Goal: Task Accomplishment & Management: Manage account settings

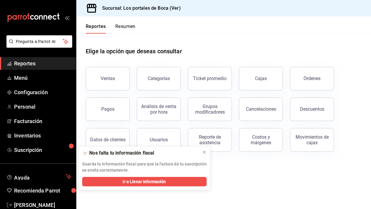
click at [39, 67] on span "Reportes" at bounding box center [42, 63] width 57 height 8
click at [45, 96] on link "Configuración" at bounding box center [38, 92] width 76 height 13
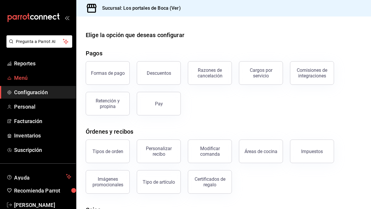
click at [29, 80] on span "Menú" at bounding box center [42, 78] width 57 height 8
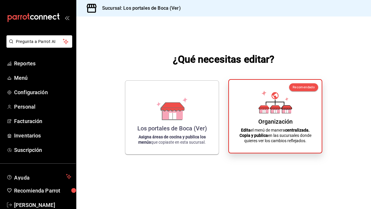
click at [282, 123] on div "Organización" at bounding box center [275, 121] width 34 height 7
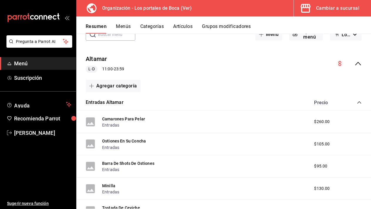
scroll to position [39, 0]
click at [360, 64] on icon "collapse-menu-row" at bounding box center [358, 63] width 6 height 4
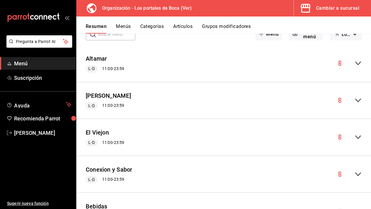
click at [126, 28] on button "Menús" at bounding box center [123, 28] width 15 height 10
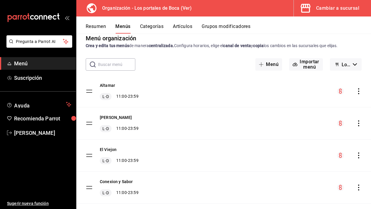
scroll to position [15, 0]
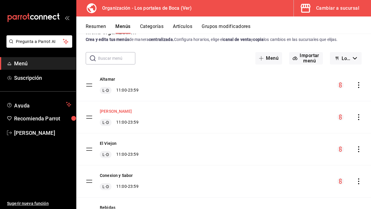
click at [122, 111] on button "[PERSON_NAME]" at bounding box center [116, 111] width 32 height 6
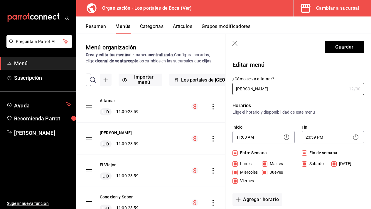
click at [152, 26] on button "Categorías" at bounding box center [152, 28] width 24 height 10
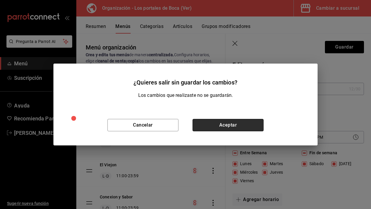
click at [223, 124] on button "Aceptar" at bounding box center [228, 125] width 71 height 12
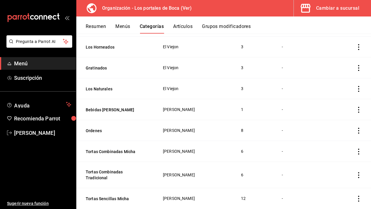
scroll to position [307, 0]
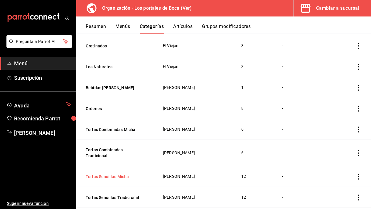
click at [116, 173] on button "Tortas Sencillas Micha" at bounding box center [115, 176] width 59 height 6
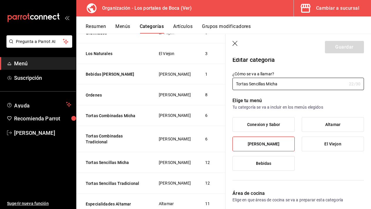
scroll to position [327, 0]
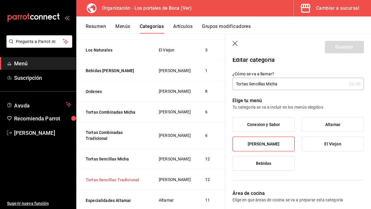
click at [126, 182] on button "Tortas Sencillas Tradicional" at bounding box center [115, 179] width 59 height 6
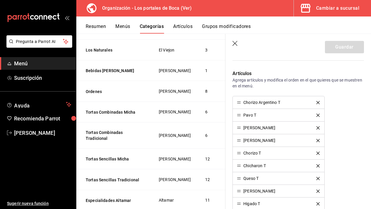
scroll to position [208, 0]
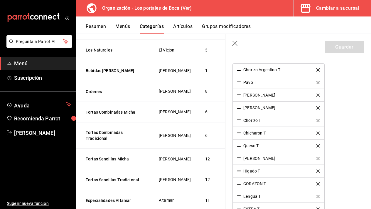
click at [186, 30] on button "Artículos" at bounding box center [182, 28] width 19 height 10
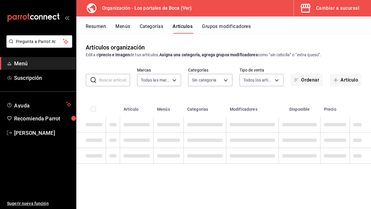
type input "b5ad986e-3551-40cf-bef2-a4391ef287b1"
type input "3cb1c7d1-b678-45f1-8822-fafdb096e822,8b9dcd1e-86ce-40be-9bc7-b5ff9750edb9,ba916…"
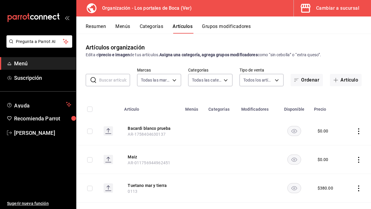
click at [184, 26] on button "Artículos" at bounding box center [183, 28] width 20 height 10
click at [157, 28] on button "Categorías" at bounding box center [152, 28] width 24 height 10
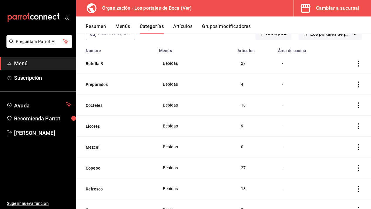
scroll to position [42, 0]
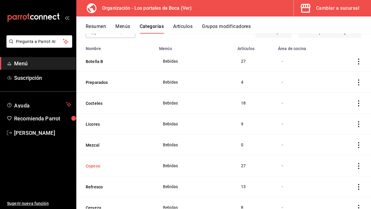
click at [96, 167] on button "Copeoo" at bounding box center [115, 166] width 59 height 6
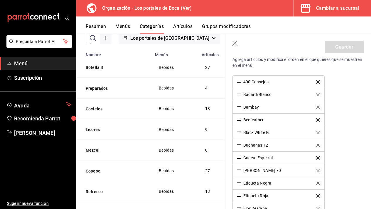
scroll to position [204, 0]
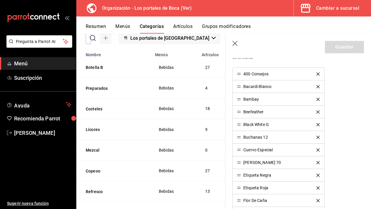
click at [260, 74] on div "400 Consejos" at bounding box center [255, 74] width 25 height 4
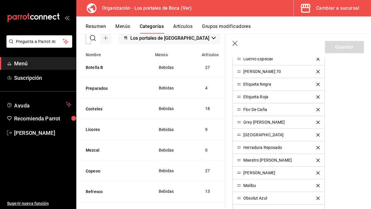
scroll to position [182, 0]
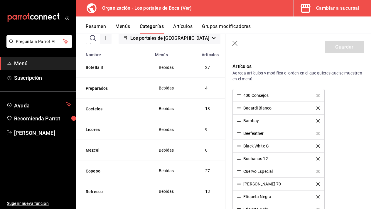
click at [187, 25] on button "Artículos" at bounding box center [182, 28] width 19 height 10
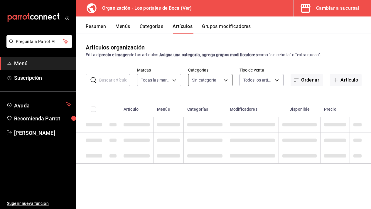
type input "b5ad986e-3551-40cf-bef2-a4391ef287b1"
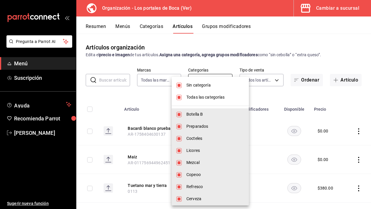
click at [227, 80] on body "Pregunta a Parrot AI Menú Suscripción Ayuda Recomienda Parrot [PERSON_NAME] Sug…" at bounding box center [185, 104] width 371 height 209
type input "3cb1c7d1-b678-45f1-8822-fafdb096e822,8b9dcd1e-86ce-40be-9bc7-b5ff9750edb9,ba916…"
click at [199, 86] on span "Sin categoría" at bounding box center [215, 85] width 58 height 6
checkbox input "false"
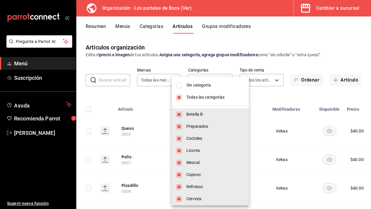
click at [200, 95] on span "Todas las categorías" at bounding box center [215, 97] width 58 height 6
checkbox input "false"
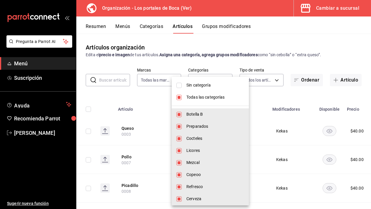
checkbox input "false"
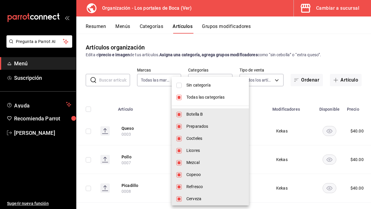
checkbox input "false"
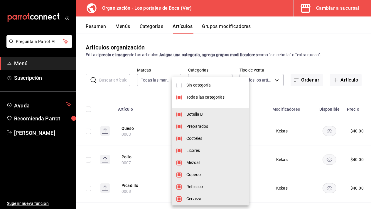
checkbox input "false"
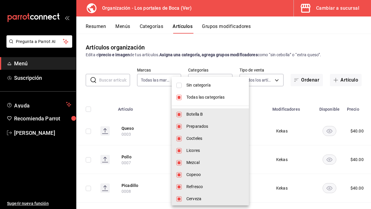
checkbox input "false"
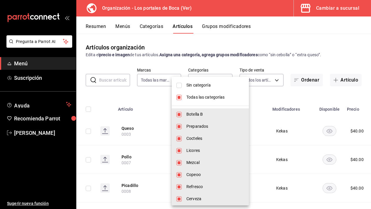
checkbox input "false"
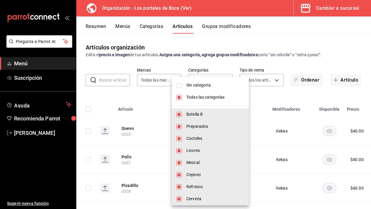
checkbox input "false"
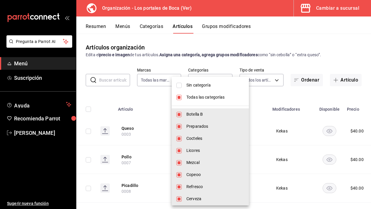
checkbox input "false"
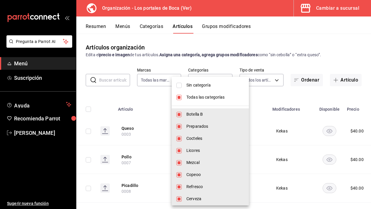
checkbox input "false"
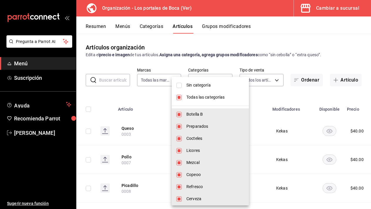
checkbox input "false"
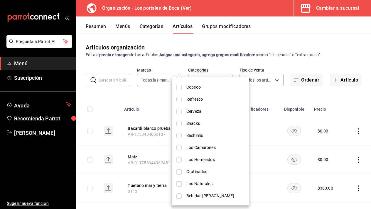
scroll to position [86, 0]
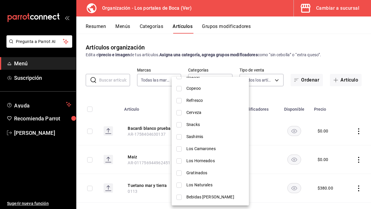
click at [197, 99] on span "Refresco" at bounding box center [215, 100] width 58 height 6
type input "d3bff930-0ef3-4e74-826c-af7722cc4819"
checkbox input "true"
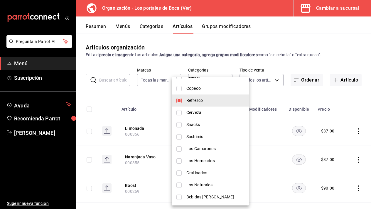
click at [270, 101] on div at bounding box center [185, 104] width 371 height 209
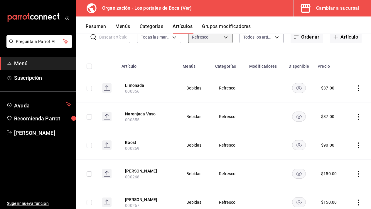
scroll to position [50, 0]
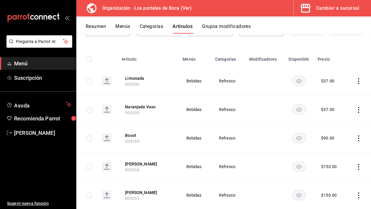
click at [358, 82] on icon "actions" at bounding box center [359, 81] width 6 height 6
click at [346, 95] on span "Editar" at bounding box center [341, 95] width 15 height 6
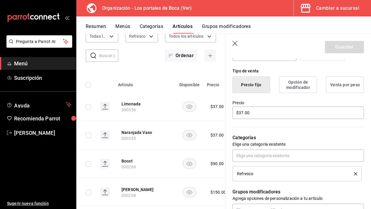
scroll to position [137, 0]
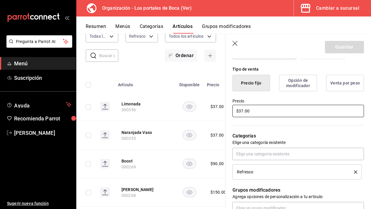
click at [263, 113] on input "$37.00" at bounding box center [299, 111] width 132 height 12
type input "$45.00"
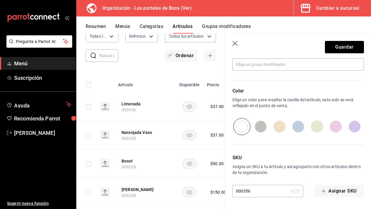
scroll to position [280, 0]
click at [337, 50] on button "Guardar" at bounding box center [344, 47] width 39 height 12
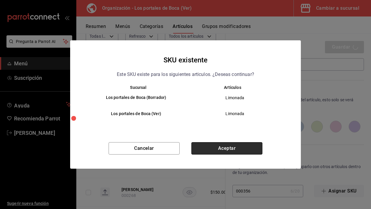
click at [229, 146] on button "Aceptar" at bounding box center [226, 148] width 71 height 12
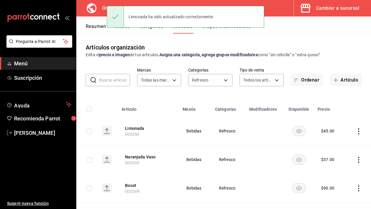
click at [361, 160] on icon "actions" at bounding box center [359, 160] width 6 height 6
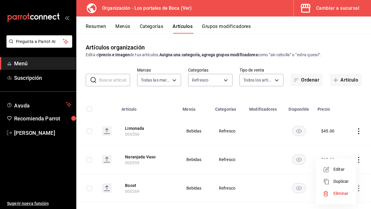
click at [344, 167] on span "Editar" at bounding box center [341, 169] width 15 height 6
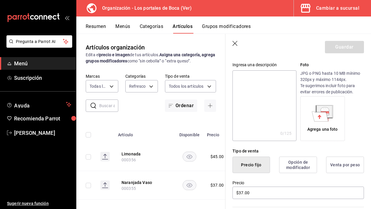
scroll to position [68, 0]
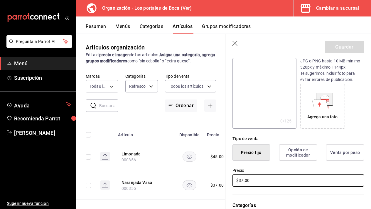
click at [278, 174] on input "$37.00" at bounding box center [299, 180] width 132 height 12
type input "$45.00"
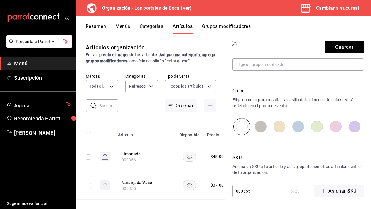
scroll to position [280, 0]
click at [346, 44] on button "Guardar" at bounding box center [344, 47] width 39 height 12
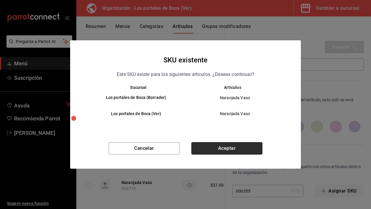
click at [233, 147] on button "Aceptar" at bounding box center [226, 148] width 71 height 12
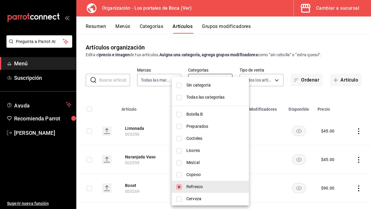
click at [220, 79] on body "Pregunta a Parrot AI Menú Suscripción Ayuda Recomienda Parrot [PERSON_NAME] Sug…" at bounding box center [185, 104] width 371 height 209
click at [190, 187] on span "Refresco" at bounding box center [215, 186] width 58 height 6
checkbox input "false"
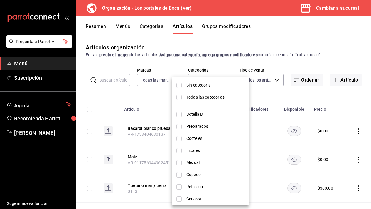
click at [181, 202] on li "Cerveza" at bounding box center [210, 198] width 77 height 12
type input "889d3e49-56a5-4442-bf2c-8341d5c366ee"
checkbox input "true"
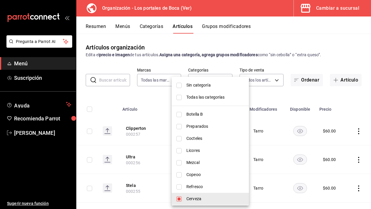
click at [285, 116] on div at bounding box center [185, 104] width 371 height 209
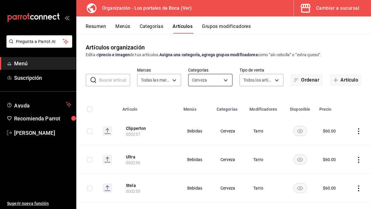
click at [212, 82] on body "Pregunta a Parrot AI Menú Suscripción Ayuda Recomienda Parrot [PERSON_NAME] Sug…" at bounding box center [185, 104] width 371 height 209
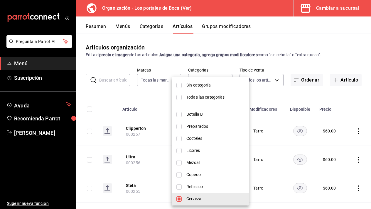
click at [201, 115] on span "Botella B" at bounding box center [215, 114] width 58 height 6
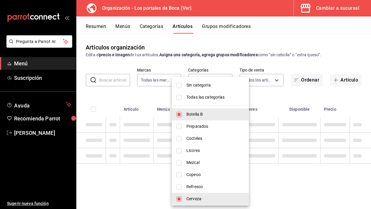
type input "889d3e49-56a5-4442-bf2c-8341d5c366ee,3cb1c7d1-b678-45f1-8822-fafdb096e822"
checkbox input "true"
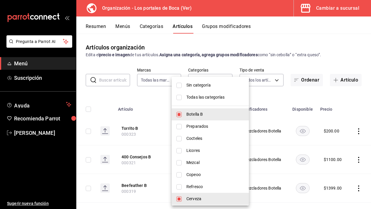
click at [188, 199] on span "Cerveza" at bounding box center [215, 198] width 58 height 6
type input "3cb1c7d1-b678-45f1-8822-fafdb096e822"
checkbox input "false"
click at [157, 97] on div at bounding box center [185, 104] width 371 height 209
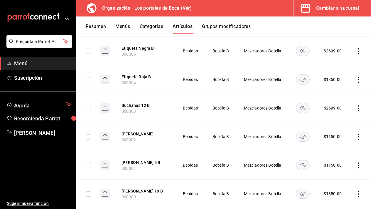
scroll to position [558, 0]
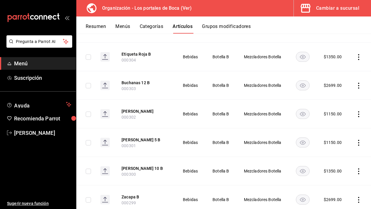
click at [124, 28] on button "Menús" at bounding box center [122, 28] width 15 height 10
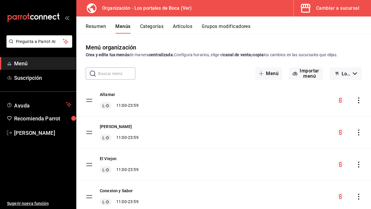
scroll to position [23, 0]
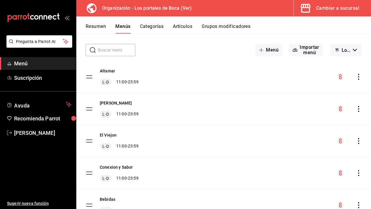
click at [179, 25] on button "Artículos" at bounding box center [182, 28] width 19 height 10
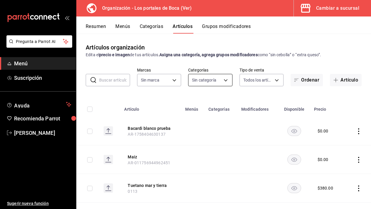
type input "3cb1c7d1-b678-45f1-8822-fafdb096e822,8b9dcd1e-86ce-40be-9bc7-b5ff9750edb9,ba916…"
type input "b5ad986e-3551-40cf-bef2-a4391ef287b1"
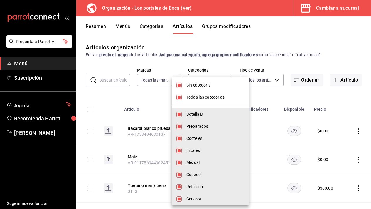
click at [225, 80] on body "Pregunta a Parrot AI Menú Suscripción Ayuda Recomienda Parrot [PERSON_NAME] Sug…" at bounding box center [185, 104] width 371 height 209
click at [200, 84] on span "Sin categoría" at bounding box center [215, 85] width 58 height 6
checkbox input "false"
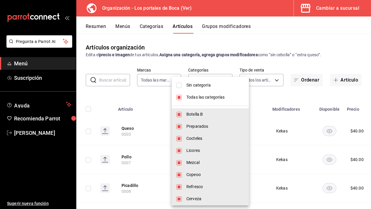
click at [199, 97] on span "Todas las categorías" at bounding box center [215, 97] width 58 height 6
checkbox input "false"
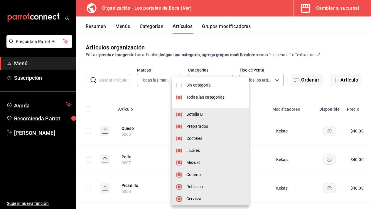
checkbox input "false"
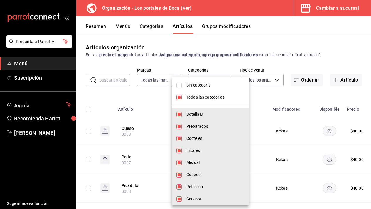
checkbox input "false"
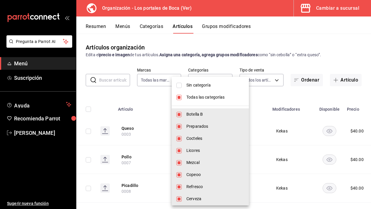
checkbox input "false"
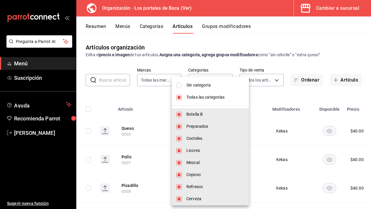
checkbox input "false"
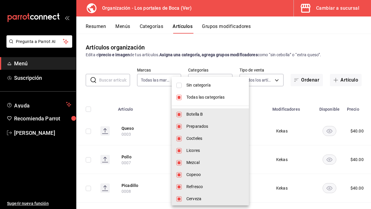
checkbox input "false"
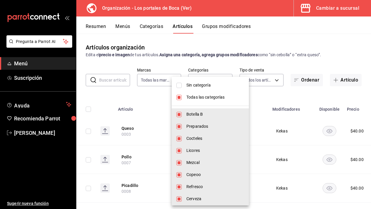
checkbox input "false"
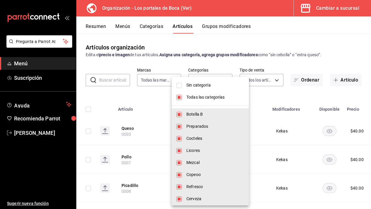
checkbox input "false"
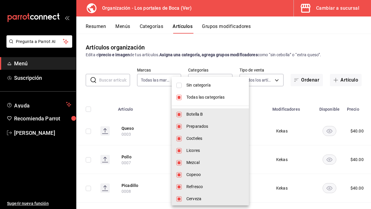
checkbox input "false"
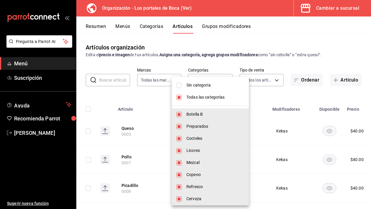
checkbox input "false"
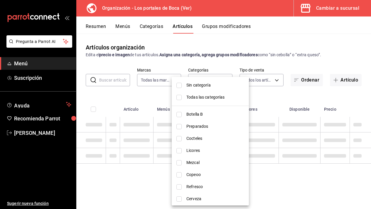
click at [194, 114] on span "Botella B" at bounding box center [215, 114] width 58 height 6
type input "3cb1c7d1-b678-45f1-8822-fafdb096e822"
checkbox input "true"
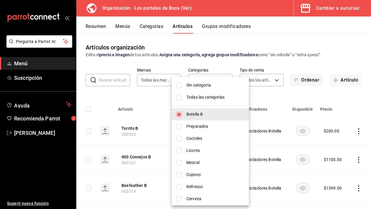
click at [300, 60] on div at bounding box center [185, 104] width 371 height 209
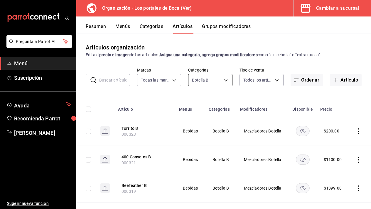
click at [222, 79] on body "Pregunta a Parrot AI Menú Suscripción Ayuda Recomienda Parrot [PERSON_NAME] Sug…" at bounding box center [185, 104] width 371 height 209
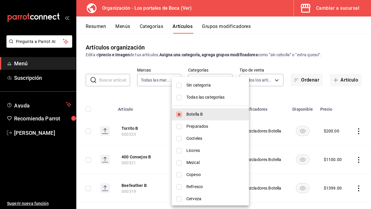
click at [177, 113] on input "checkbox" at bounding box center [178, 114] width 5 height 5
checkbox input "false"
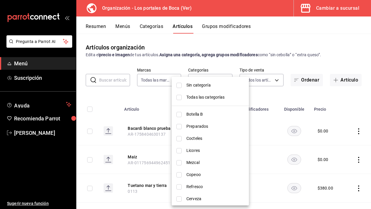
click at [184, 97] on li "Todas las categorías" at bounding box center [210, 97] width 77 height 12
type input "3cb1c7d1-b678-45f1-8822-fafdb096e822,8b9dcd1e-86ce-40be-9bc7-b5ff9750edb9,ba916…"
checkbox input "true"
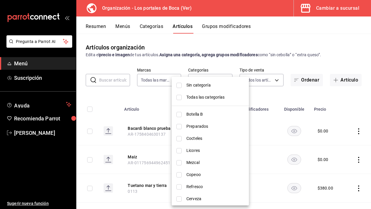
checkbox input "true"
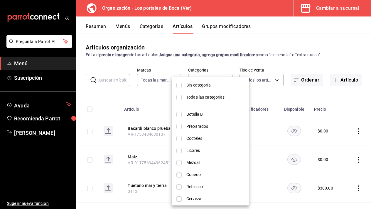
checkbox input "true"
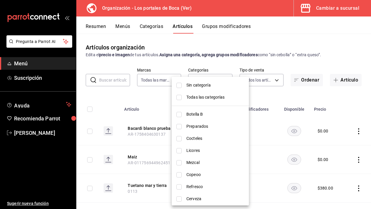
checkbox input "true"
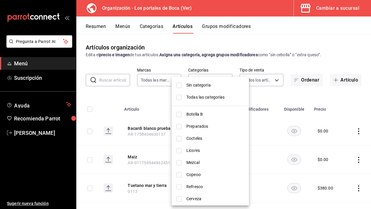
checkbox input "true"
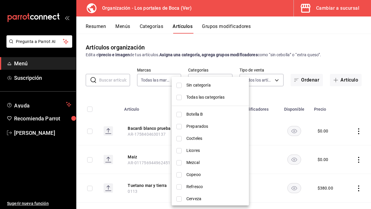
checkbox input "true"
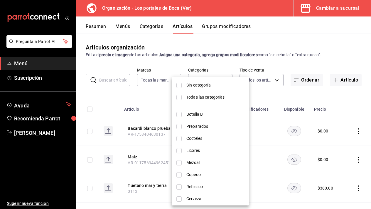
checkbox input "true"
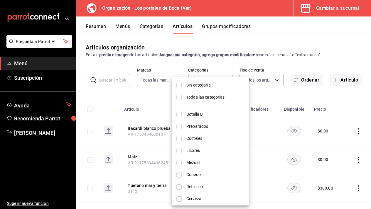
checkbox input "true"
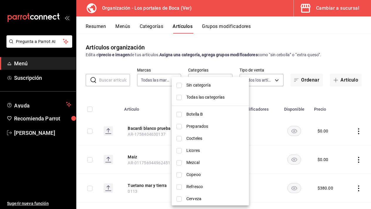
checkbox input "true"
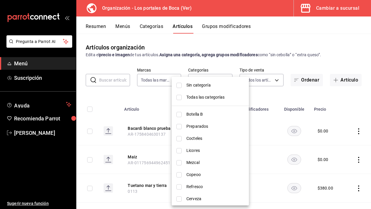
checkbox input "true"
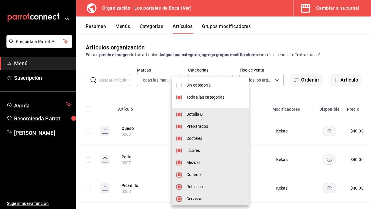
click at [180, 97] on input "checkbox" at bounding box center [178, 97] width 5 height 5
checkbox input "false"
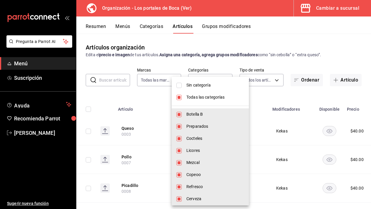
checkbox input "false"
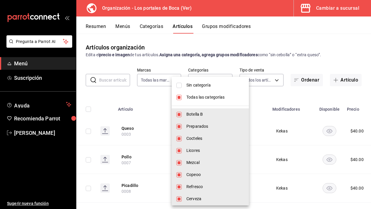
checkbox input "false"
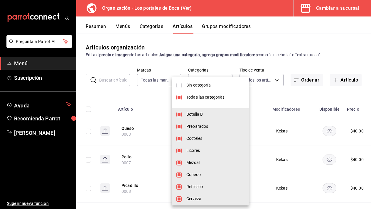
checkbox input "false"
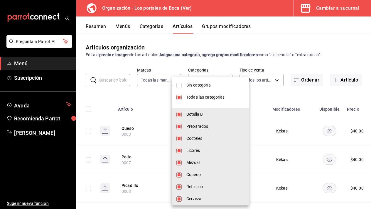
checkbox input "false"
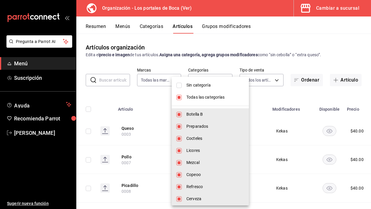
checkbox input "false"
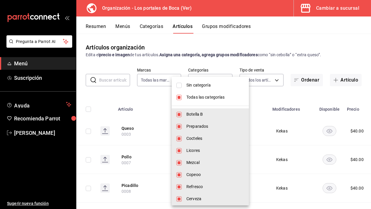
checkbox input "false"
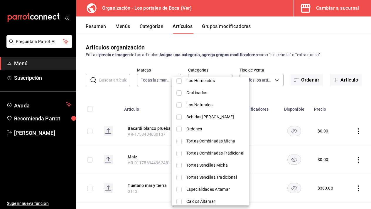
scroll to position [173, 0]
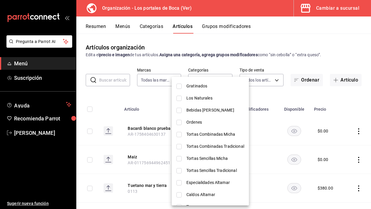
click at [181, 159] on input "checkbox" at bounding box center [178, 158] width 5 height 5
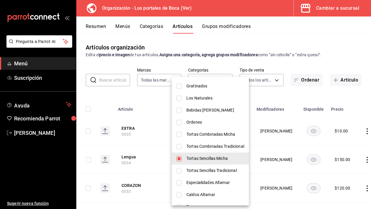
click at [284, 118] on div at bounding box center [185, 104] width 371 height 209
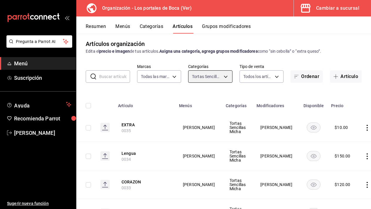
scroll to position [4, 0]
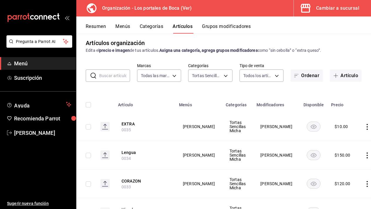
click at [99, 27] on button "Resumen" at bounding box center [96, 28] width 20 height 10
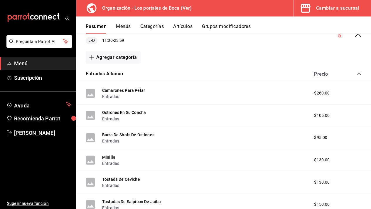
scroll to position [61, 0]
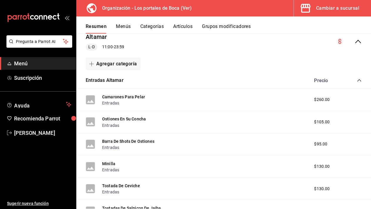
click at [357, 80] on icon "collapse-category-row" at bounding box center [359, 80] width 5 height 5
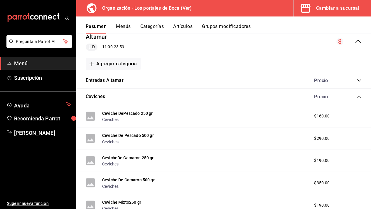
scroll to position [65, 0]
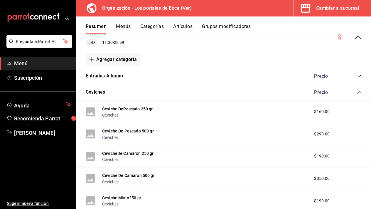
click at [359, 94] on div "Precio" at bounding box center [334, 92] width 53 height 6
click at [359, 92] on icon "collapse-category-row" at bounding box center [359, 92] width 5 height 5
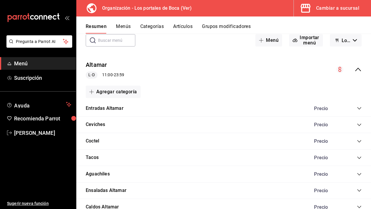
scroll to position [24, 0]
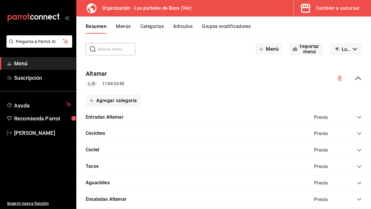
click at [357, 75] on icon "collapse-menu-row" at bounding box center [358, 78] width 7 height 7
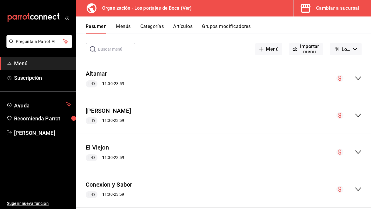
click at [357, 116] on icon "collapse-menu-row" at bounding box center [358, 115] width 7 height 7
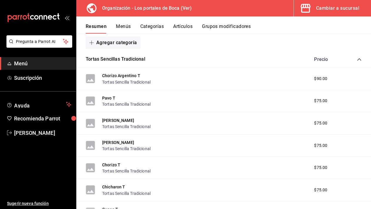
scroll to position [122, 0]
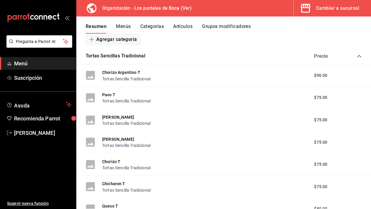
click at [359, 55] on icon "collapse-category-row" at bounding box center [359, 56] width 5 height 5
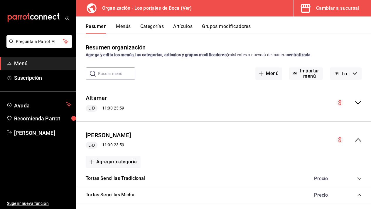
scroll to position [0, 0]
click at [187, 26] on button "Artículos" at bounding box center [182, 28] width 19 height 10
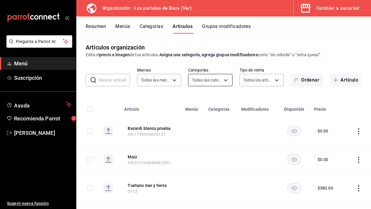
click at [226, 80] on body "Pregunta a Parrot AI Menú Suscripción Ayuda Recomienda Parrot [PERSON_NAME] Sug…" at bounding box center [185, 104] width 371 height 209
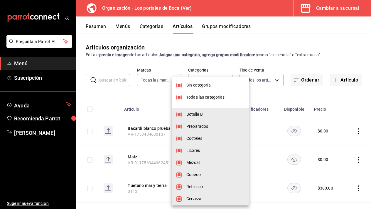
click at [122, 81] on div at bounding box center [185, 104] width 371 height 209
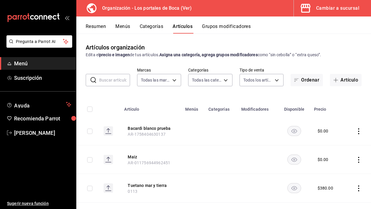
click at [116, 80] on input "text" at bounding box center [114, 80] width 31 height 12
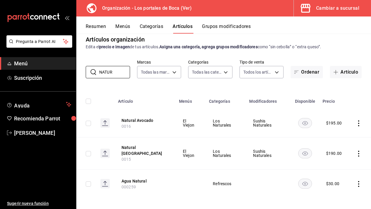
scroll to position [8, 0]
click at [359, 152] on icon "actions" at bounding box center [359, 154] width 6 height 6
click at [339, 164] on span "Editar" at bounding box center [341, 165] width 15 height 6
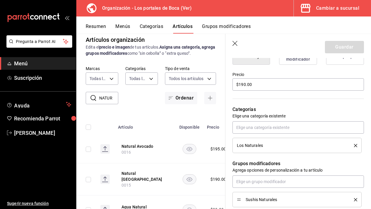
scroll to position [247, 0]
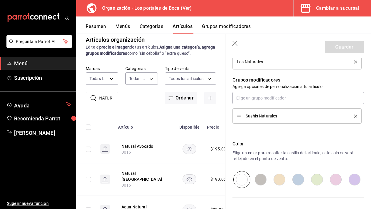
click at [236, 43] on icon "button" at bounding box center [236, 44] width 6 height 6
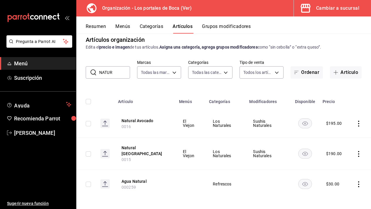
click at [161, 30] on button "Categorías" at bounding box center [152, 28] width 24 height 10
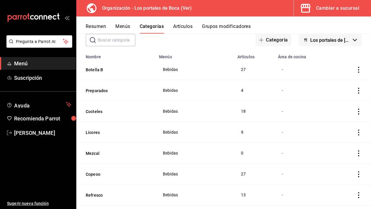
scroll to position [44, 0]
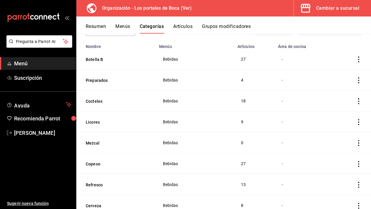
click at [191, 24] on button "Artículos" at bounding box center [182, 28] width 19 height 10
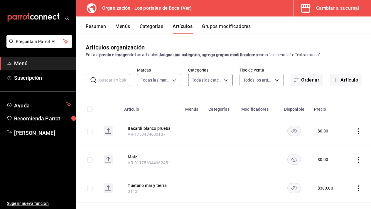
click at [214, 80] on body "Pregunta a Parrot AI Menú Suscripción Ayuda Recomienda Parrot [PERSON_NAME] Sug…" at bounding box center [185, 104] width 371 height 209
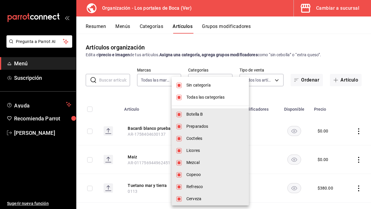
click at [201, 86] on span "Sin categoría" at bounding box center [215, 85] width 58 height 6
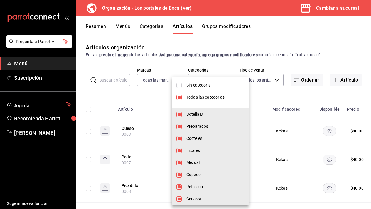
click at [198, 116] on span "Botella B" at bounding box center [215, 114] width 58 height 6
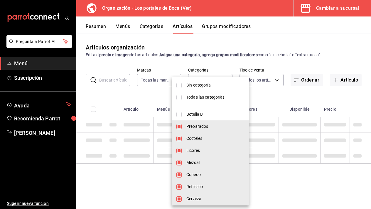
click at [198, 116] on span "Botella B" at bounding box center [215, 114] width 58 height 6
click at [181, 97] on input "checkbox" at bounding box center [178, 97] width 5 height 5
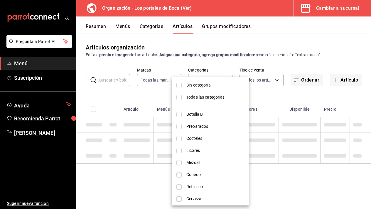
click at [179, 113] on input "checkbox" at bounding box center [178, 114] width 5 height 5
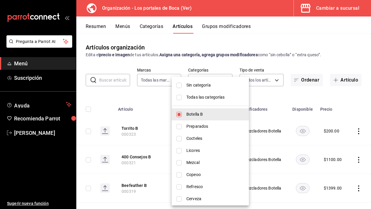
click at [144, 101] on div at bounding box center [185, 104] width 371 height 209
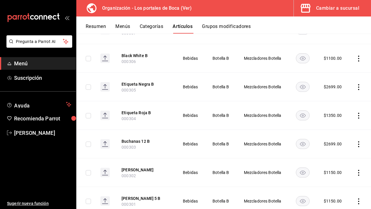
scroll to position [500, 0]
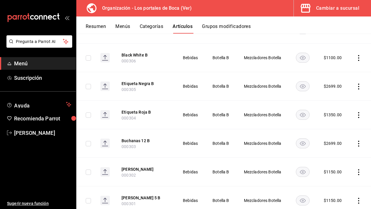
click at [360, 143] on icon "actions" at bounding box center [359, 143] width 6 height 6
click at [342, 157] on span "Editar" at bounding box center [341, 157] width 15 height 6
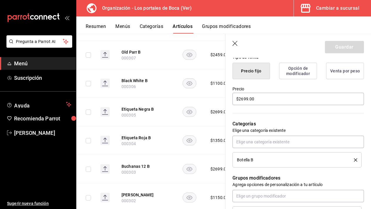
scroll to position [139, 0]
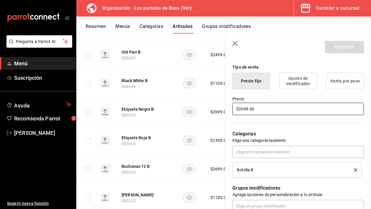
click at [244, 108] on input "$2699.00" at bounding box center [299, 108] width 132 height 12
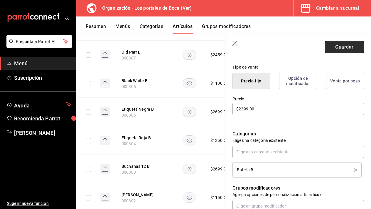
click at [337, 49] on button "Guardar" at bounding box center [344, 47] width 39 height 12
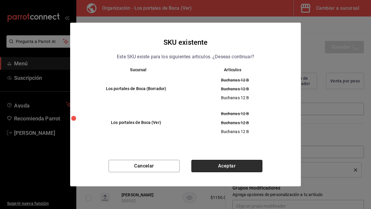
click at [228, 166] on button "Aceptar" at bounding box center [226, 165] width 71 height 12
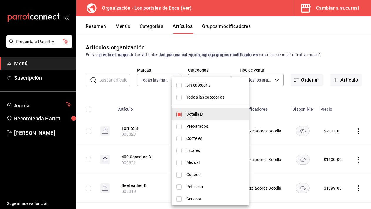
click at [217, 81] on body "Pregunta a Parrot AI Menú Suscripción Ayuda Recomienda Parrot [PERSON_NAME] Sug…" at bounding box center [185, 104] width 371 height 209
click at [182, 115] on li "Botella B" at bounding box center [210, 114] width 77 height 12
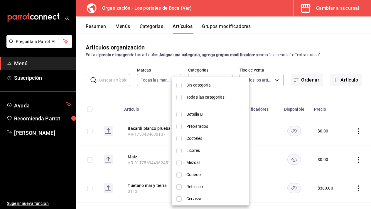
click at [155, 60] on div at bounding box center [185, 104] width 371 height 209
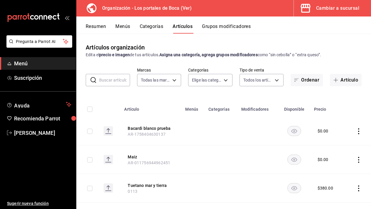
click at [125, 28] on button "Menús" at bounding box center [122, 28] width 15 height 10
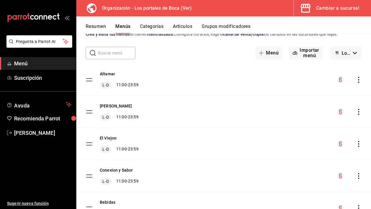
scroll to position [30, 0]
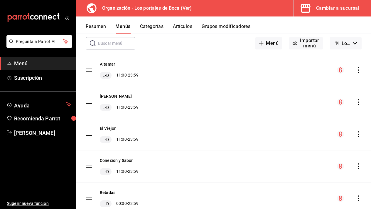
click at [360, 102] on icon "actions" at bounding box center [359, 102] width 6 height 6
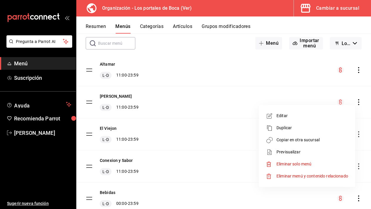
click at [303, 139] on span "Copiar en otra sucursal" at bounding box center [313, 140] width 72 height 6
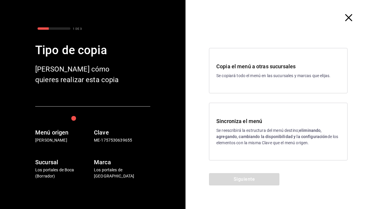
click at [351, 15] on icon "button" at bounding box center [348, 17] width 7 height 7
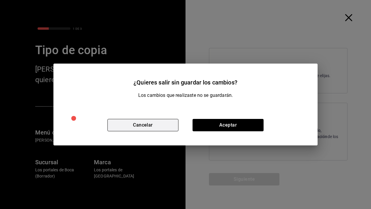
click at [166, 125] on button "Cancelar" at bounding box center [142, 125] width 71 height 12
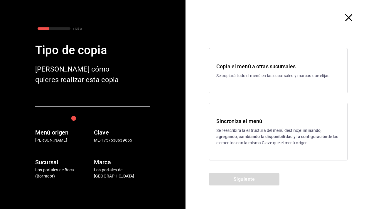
click at [249, 127] on div "Sincroniza el menú Se reescribirá la estructura del menú destino; eliminando, a…" at bounding box center [278, 131] width 124 height 29
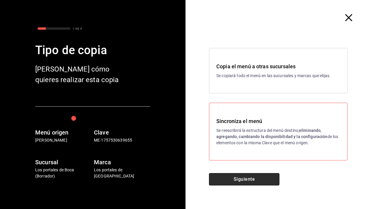
click at [253, 177] on button "Siguiente" at bounding box center [244, 179] width 70 height 12
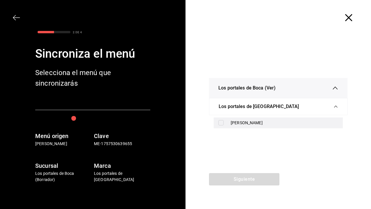
click at [233, 121] on div "[PERSON_NAME]" at bounding box center [284, 123] width 107 height 6
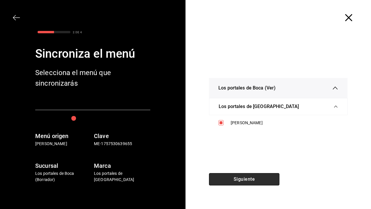
click at [256, 180] on button "Siguiente" at bounding box center [244, 179] width 70 height 12
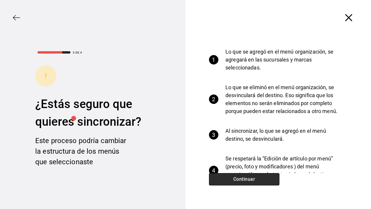
click at [256, 180] on button "Continuar" at bounding box center [244, 179] width 70 height 12
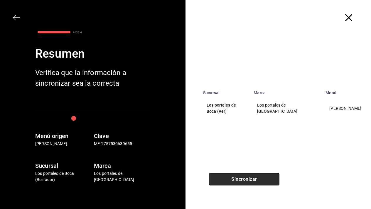
click at [256, 180] on button "Sincronizar" at bounding box center [244, 179] width 70 height 12
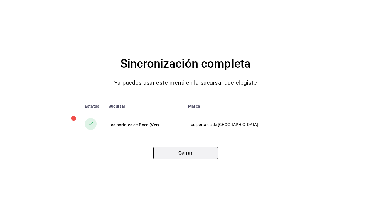
click at [208, 156] on button "Cerrar" at bounding box center [185, 153] width 65 height 12
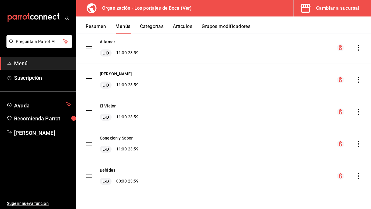
scroll to position [53, 0]
click at [327, 11] on div "Cambiar a sucursal" at bounding box center [337, 8] width 43 height 8
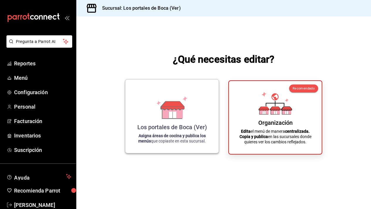
click at [187, 84] on div "Los portales de Boca (Ver) Asigna áreas de cocina y publica los menús que copia…" at bounding box center [172, 116] width 94 height 74
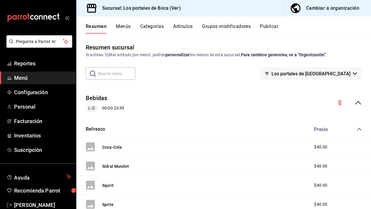
click at [127, 29] on button "Menús" at bounding box center [123, 28] width 15 height 10
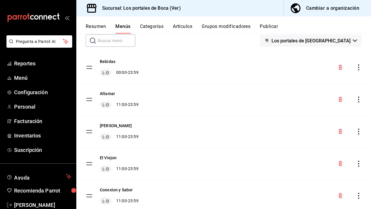
scroll to position [34, 0]
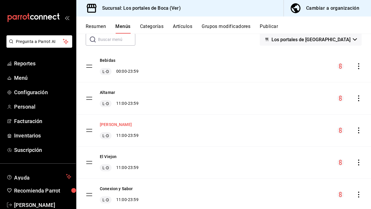
click at [117, 123] on button "[PERSON_NAME]" at bounding box center [116, 124] width 32 height 6
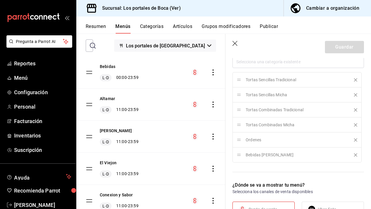
scroll to position [210, 0]
click at [152, 26] on button "Categorías" at bounding box center [152, 28] width 24 height 10
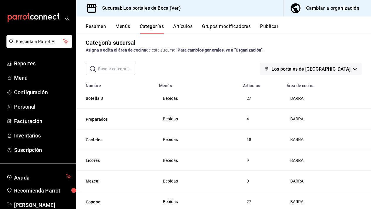
scroll to position [6, 0]
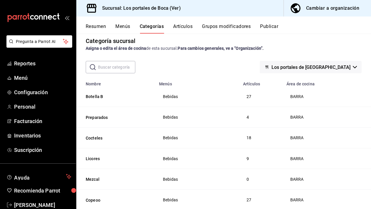
click at [129, 28] on button "Menús" at bounding box center [122, 28] width 15 height 10
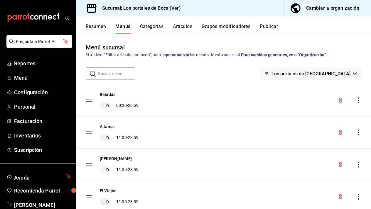
click at [92, 165] on tbody "Bebidas L-D 00:00 - 23:59 Altamar L-D 11:00 - 23:59 [PERSON_NAME] L-D 11:00 - 2…" at bounding box center [223, 164] width 295 height 160
click at [89, 165] on tbody "Bebidas L-D 00:00 - 23:59 Altamar L-D 11:00 - 23:59 [PERSON_NAME] L-D 11:00 - 2…" at bounding box center [223, 164] width 295 height 160
click at [105, 157] on button "[PERSON_NAME]" at bounding box center [116, 158] width 32 height 6
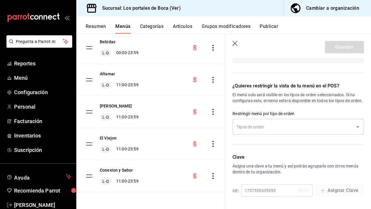
scroll to position [498, 0]
click at [91, 112] on tbody "Bebidas L-D 00:00 - 23:59 Altamar L-D 11:00 - 23:59 [PERSON_NAME] L-D 11:00 - 2…" at bounding box center [150, 112] width 149 height 160
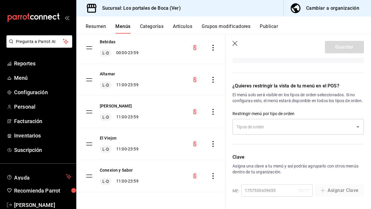
click at [91, 112] on tbody "Bebidas L-D 00:00 - 23:59 Altamar L-D 11:00 - 23:59 [PERSON_NAME] L-D 11:00 - 2…" at bounding box center [150, 112] width 149 height 160
click at [110, 109] on div "[PERSON_NAME] L-D 11:00 - 23:59" at bounding box center [119, 112] width 39 height 18
click at [97, 25] on button "Resumen" at bounding box center [96, 28] width 20 height 10
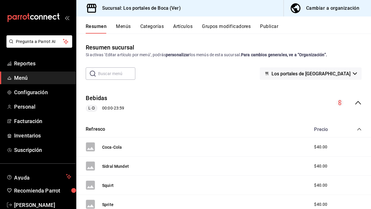
click at [357, 101] on icon "collapse-menu-row" at bounding box center [358, 102] width 7 height 7
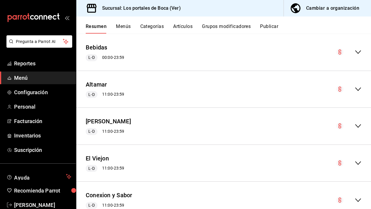
scroll to position [56, 0]
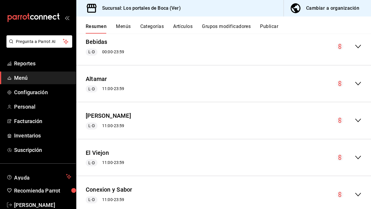
click at [357, 119] on icon "collapse-menu-row" at bounding box center [358, 120] width 7 height 7
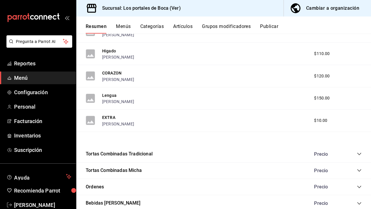
scroll to position [643, 0]
click at [176, 153] on div "Tortas Combinadas Tradicional Precio" at bounding box center [223, 154] width 295 height 16
click at [357, 151] on div "Precio" at bounding box center [334, 154] width 53 height 6
click at [359, 154] on icon "collapse-category-row" at bounding box center [359, 154] width 4 height 2
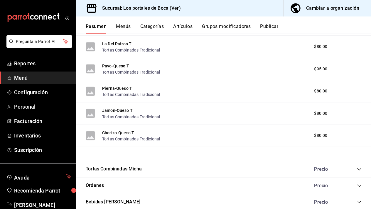
scroll to position [796, 0]
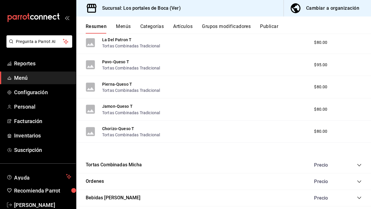
click at [362, 163] on div "Tortas Combinadas [PERSON_NAME]" at bounding box center [223, 165] width 295 height 16
click at [358, 162] on icon "collapse-category-row" at bounding box center [359, 164] width 5 height 5
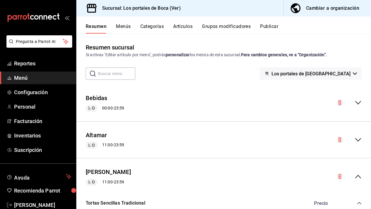
scroll to position [0, 0]
click at [128, 26] on button "Menús" at bounding box center [123, 28] width 15 height 10
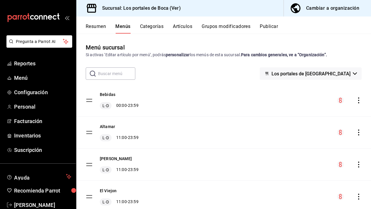
click at [214, 26] on button "Grupos modificadores" at bounding box center [226, 28] width 49 height 10
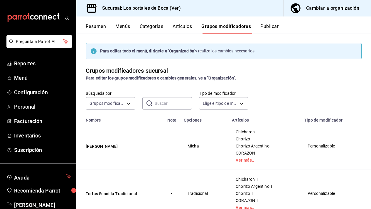
click at [326, 9] on div "Cambiar a organización" at bounding box center [332, 8] width 53 height 8
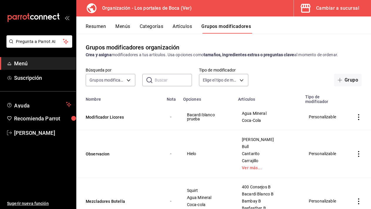
click at [185, 27] on button "Artículos" at bounding box center [182, 28] width 19 height 10
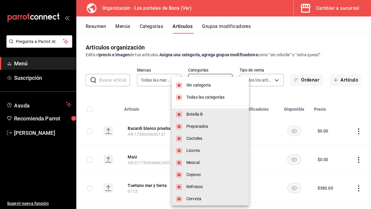
click at [211, 84] on body "Pregunta a Parrot AI Menú Suscripción Ayuda Recomienda Parrot [PERSON_NAME] Sug…" at bounding box center [185, 104] width 371 height 209
click at [214, 64] on div at bounding box center [185, 104] width 371 height 209
click at [226, 80] on body "Pregunta a Parrot AI Menú Suscripción Ayuda Recomienda Parrot [PERSON_NAME] Sug…" at bounding box center [185, 104] width 371 height 209
click at [226, 80] on li "Sin categoría" at bounding box center [210, 85] width 77 height 12
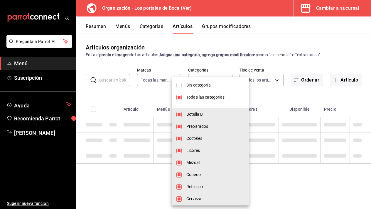
click at [222, 69] on div at bounding box center [185, 104] width 371 height 209
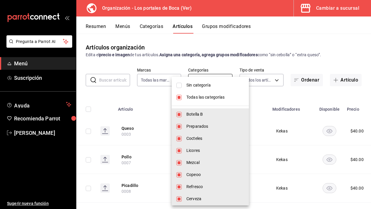
click at [224, 80] on body "Pregunta a Parrot AI Menú Suscripción Ayuda Recomienda Parrot [PERSON_NAME] Sug…" at bounding box center [185, 104] width 371 height 209
click at [201, 97] on span "Todas las categorías" at bounding box center [215, 97] width 58 height 6
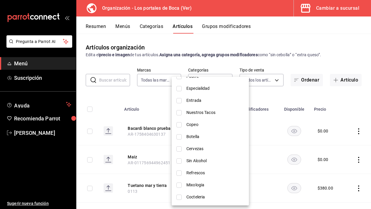
scroll to position [459, 0]
click at [190, 127] on span "Copeo" at bounding box center [215, 124] width 58 height 6
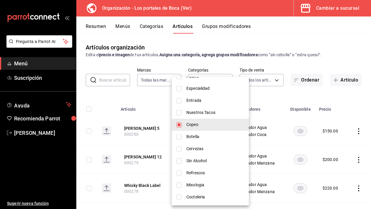
click at [275, 102] on div at bounding box center [185, 104] width 371 height 209
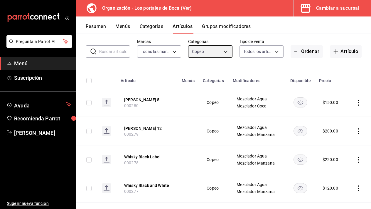
scroll to position [31, 0]
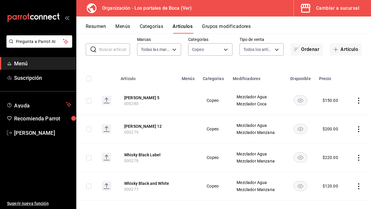
click at [358, 101] on icon "actions" at bounding box center [359, 100] width 6 height 6
click at [344, 113] on span "Editar" at bounding box center [341, 114] width 15 height 6
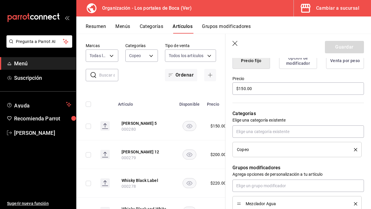
scroll to position [159, 0]
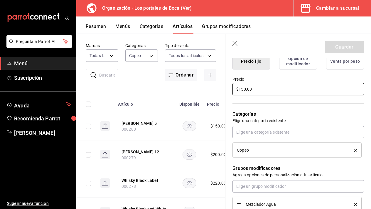
click at [266, 91] on input "$150.00" at bounding box center [299, 89] width 132 height 12
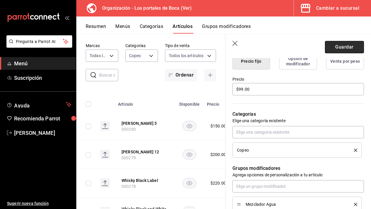
click at [339, 46] on button "Guardar" at bounding box center [344, 47] width 39 height 12
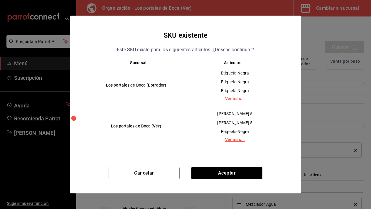
click at [235, 140] on link "Ver más..." at bounding box center [235, 139] width 89 height 4
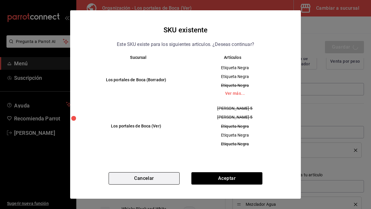
click at [169, 180] on button "Cancelar" at bounding box center [144, 178] width 71 height 12
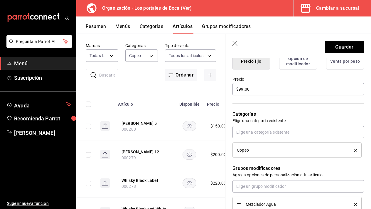
click at [235, 44] on icon "button" at bounding box center [236, 44] width 6 height 6
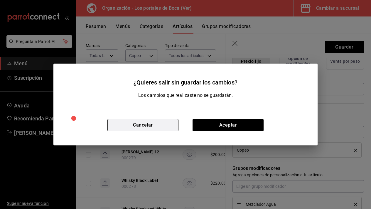
click at [168, 126] on button "Cancelar" at bounding box center [142, 125] width 71 height 12
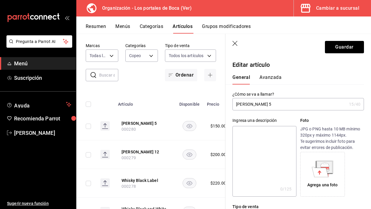
scroll to position [0, 0]
click at [339, 49] on button "Guardar" at bounding box center [344, 47] width 39 height 12
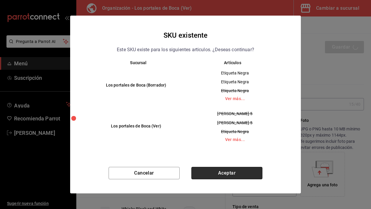
click at [226, 173] on button "Aceptar" at bounding box center [226, 173] width 71 height 12
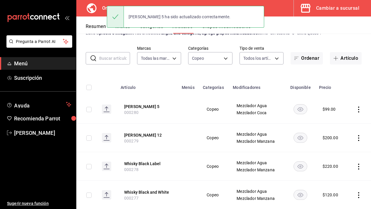
scroll to position [23, 0]
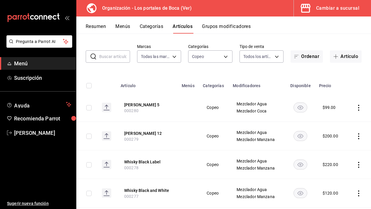
click at [358, 136] on icon "actions" at bounding box center [359, 136] width 6 height 6
click at [342, 152] on span "Editar" at bounding box center [341, 150] width 15 height 6
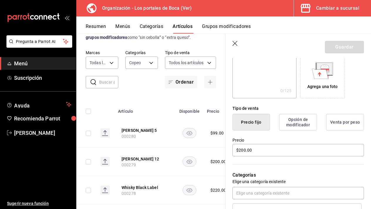
scroll to position [107, 0]
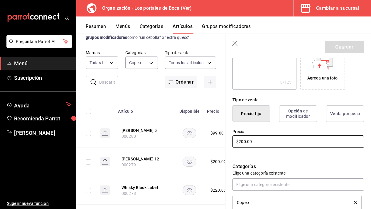
click at [270, 145] on input "$200.00" at bounding box center [299, 141] width 132 height 12
click at [346, 46] on button "Guardar" at bounding box center [344, 47] width 39 height 12
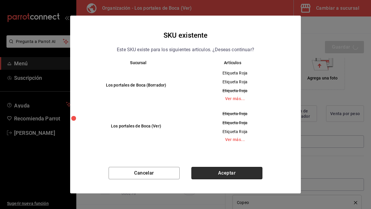
click at [224, 169] on button "Aceptar" at bounding box center [226, 173] width 71 height 12
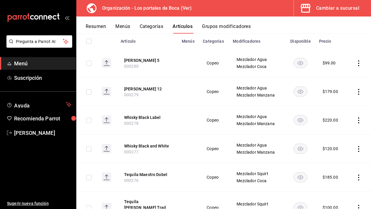
scroll to position [78, 0]
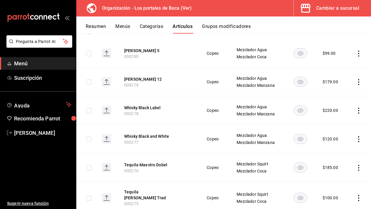
click at [358, 138] on icon "actions" at bounding box center [359, 139] width 6 height 6
click at [335, 153] on span "Editar" at bounding box center [341, 152] width 15 height 6
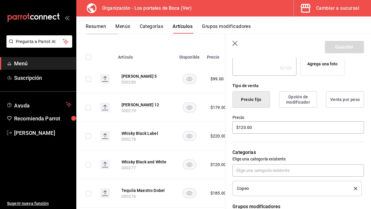
scroll to position [131, 0]
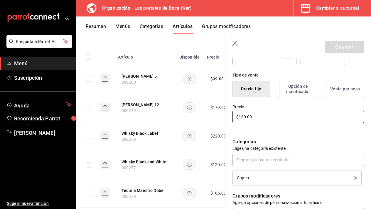
click at [269, 116] on input "$120.00" at bounding box center [299, 116] width 132 height 12
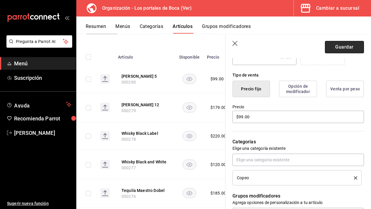
click at [342, 44] on button "Guardar" at bounding box center [344, 47] width 39 height 12
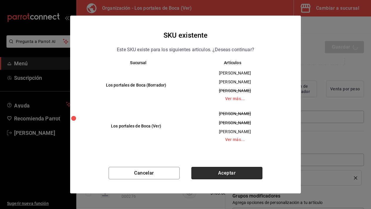
click at [225, 174] on button "Aceptar" at bounding box center [226, 173] width 71 height 12
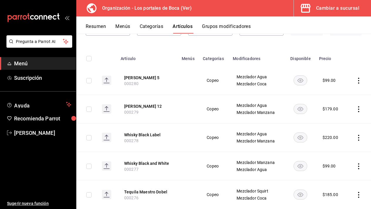
scroll to position [54, 0]
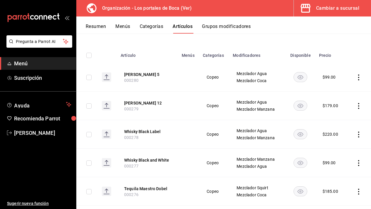
click at [359, 105] on icon "actions" at bounding box center [359, 106] width 6 height 6
click at [347, 117] on span "Editar" at bounding box center [341, 119] width 15 height 6
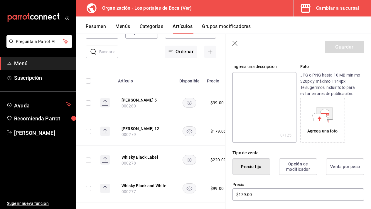
scroll to position [62, 0]
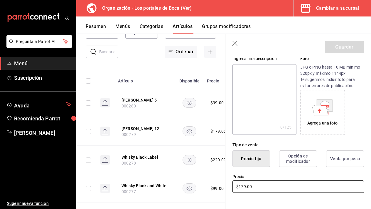
click at [258, 191] on input "$179.00" at bounding box center [299, 186] width 132 height 12
type input "$1.00"
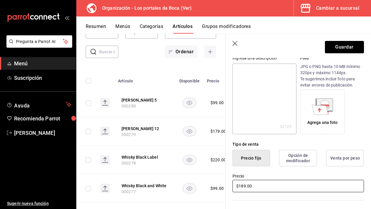
drag, startPoint x: 260, startPoint y: 184, endPoint x: 260, endPoint y: 170, distance: 14.7
click at [260, 170] on div "Precio $189.00" at bounding box center [295, 179] width 139 height 27
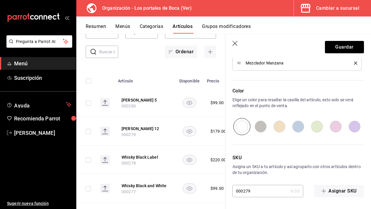
scroll to position [0, 0]
type input "$189.00"
click at [340, 46] on button "Guardar" at bounding box center [344, 47] width 39 height 12
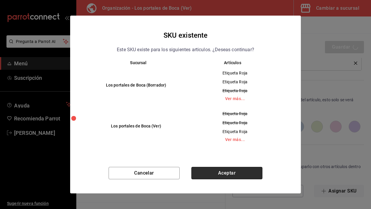
click at [236, 170] on button "Aceptar" at bounding box center [226, 173] width 71 height 12
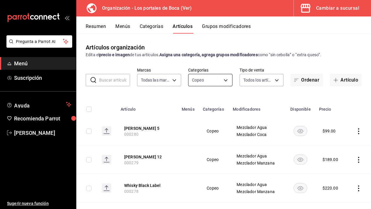
click at [226, 80] on body "Pregunta a Parrot AI Menú Suscripción Ayuda Recomienda Parrot Adrián Quintero S…" at bounding box center [185, 104] width 371 height 209
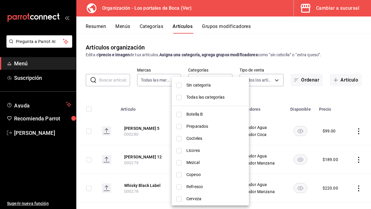
scroll to position [8, 0]
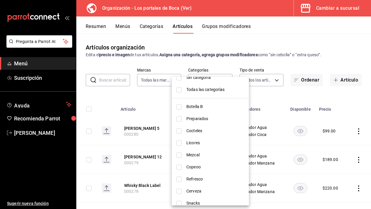
click at [180, 166] on input "checkbox" at bounding box center [178, 166] width 5 height 5
checkbox input "true"
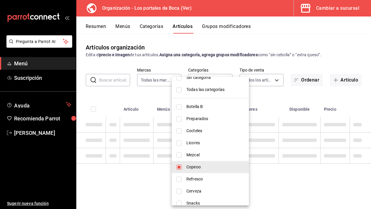
type input "480f6112-e23e-49cf-a254-ba3e1c4a9fd3,98f6aaab-107f-4fac-b7fe-c5b31b10f007"
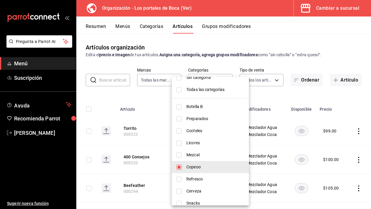
click at [155, 95] on div at bounding box center [185, 104] width 371 height 209
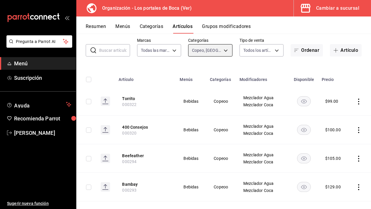
scroll to position [31, 0]
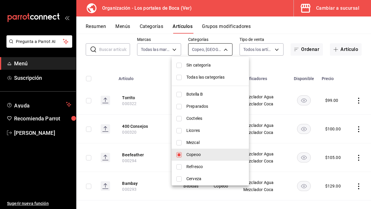
click at [228, 48] on body "Pregunta a Parrot AI Menú Suscripción Ayuda Recomienda Parrot Adrián Quintero S…" at bounding box center [185, 104] width 371 height 209
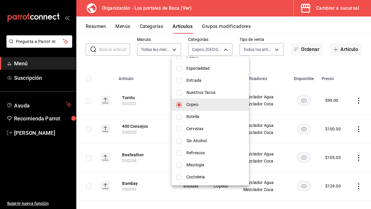
scroll to position [459, 0]
click at [181, 106] on input "checkbox" at bounding box center [178, 104] width 5 height 5
checkbox input "false"
type input "98f6aaab-107f-4fac-b7fe-c5b31b10f007"
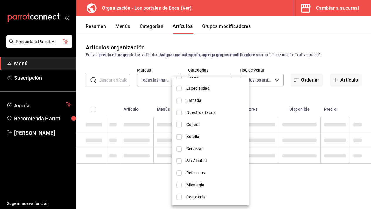
scroll to position [0, 0]
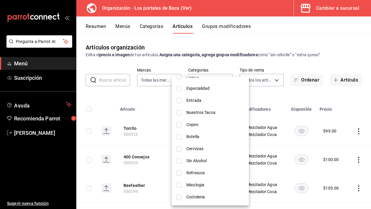
click at [277, 95] on div at bounding box center [185, 104] width 371 height 209
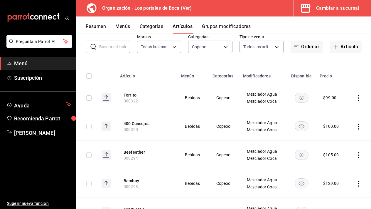
click at [359, 98] on icon "actions" at bounding box center [358, 98] width 1 height 6
click at [343, 137] on span "Eliminar" at bounding box center [341, 135] width 15 height 5
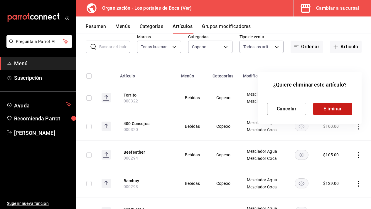
click at [330, 110] on button "Eliminar" at bounding box center [332, 108] width 39 height 12
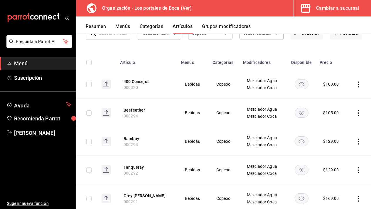
scroll to position [62, 0]
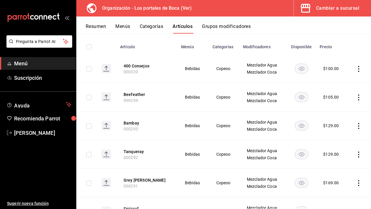
click at [358, 96] on icon "actions" at bounding box center [359, 97] width 6 height 6
click at [344, 109] on span "Editar" at bounding box center [341, 111] width 15 height 6
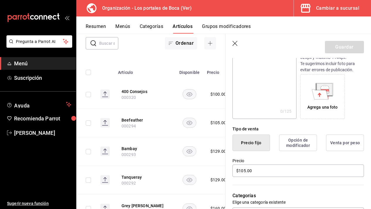
scroll to position [79, 0]
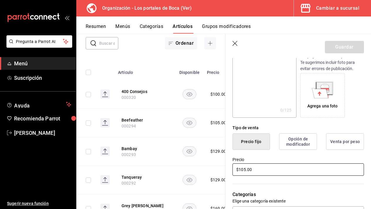
click at [244, 169] on input "$105.00" at bounding box center [299, 169] width 132 height 12
type input "$115.00"
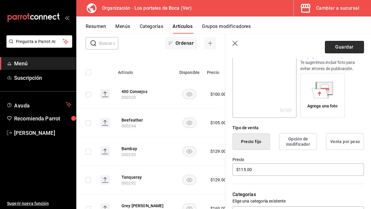
click at [344, 48] on button "Guardar" at bounding box center [344, 47] width 39 height 12
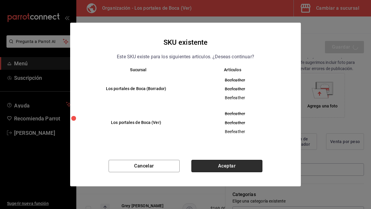
click at [234, 165] on button "Aceptar" at bounding box center [226, 165] width 71 height 12
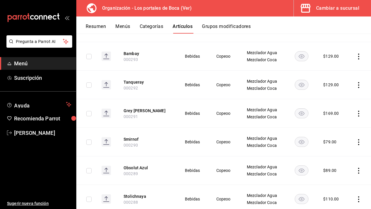
scroll to position [132, 0]
click at [359, 142] on icon "actions" at bounding box center [358, 142] width 1 height 6
click at [344, 154] on span "Editar" at bounding box center [341, 155] width 15 height 6
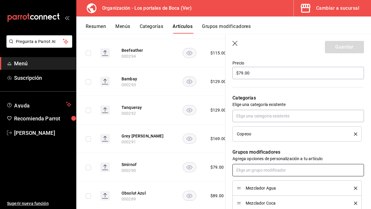
scroll to position [171, 0]
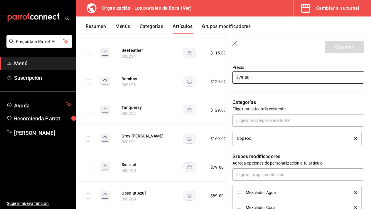
click at [242, 78] on input "$79.00" at bounding box center [299, 77] width 132 height 12
type input "$89.00"
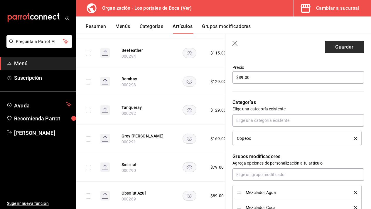
click at [334, 49] on button "Guardar" at bounding box center [344, 47] width 39 height 12
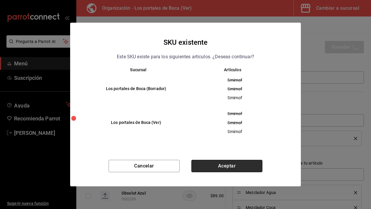
click at [231, 164] on button "Aceptar" at bounding box center [226, 165] width 71 height 12
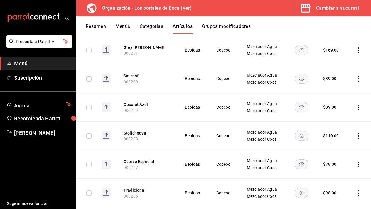
scroll to position [194, 0]
click at [361, 107] on icon "actions" at bounding box center [359, 108] width 6 height 6
click at [347, 118] on li "Editar" at bounding box center [335, 121] width 35 height 12
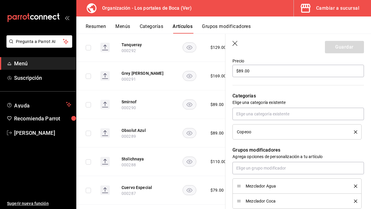
scroll to position [174, 0]
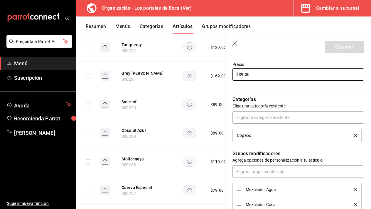
click at [243, 76] on input "$89.00" at bounding box center [299, 74] width 132 height 12
type input "$8.00"
type input "$109.00"
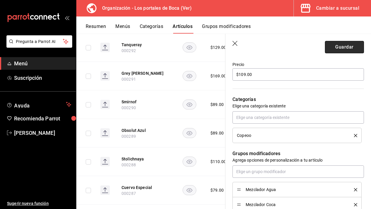
click at [351, 45] on button "Guardar" at bounding box center [344, 47] width 39 height 12
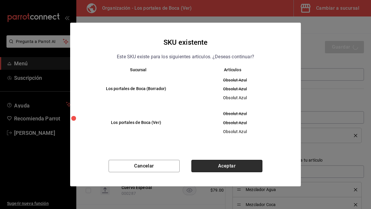
click at [216, 170] on button "Aceptar" at bounding box center [226, 165] width 71 height 12
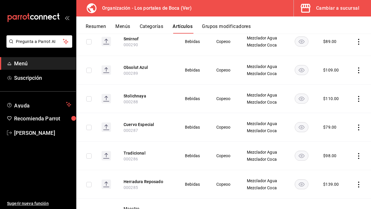
scroll to position [238, 0]
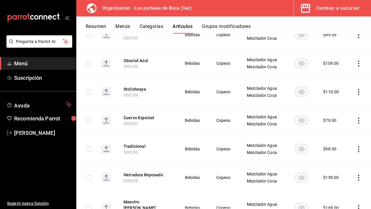
click at [359, 122] on icon "actions" at bounding box center [359, 120] width 6 height 6
click at [340, 131] on li "Editar" at bounding box center [335, 134] width 35 height 12
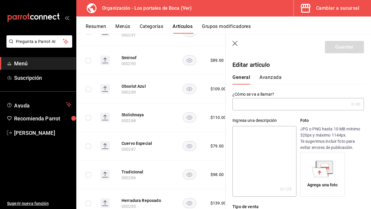
type input "Cuervo Especial"
type input "$79.00"
type input "000287"
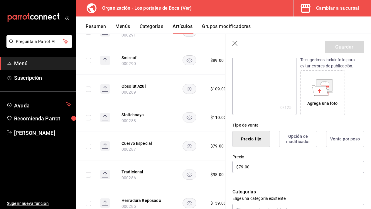
scroll to position [87, 0]
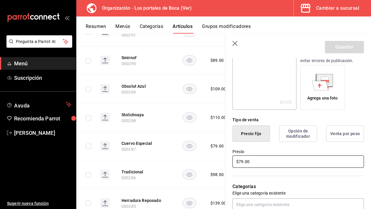
click at [241, 162] on input "$79.00" at bounding box center [299, 161] width 132 height 12
type input "$89.00"
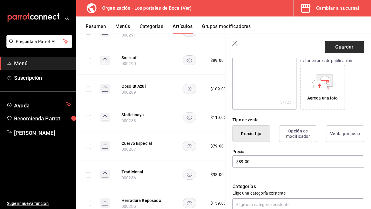
click at [343, 52] on button "Guardar" at bounding box center [344, 47] width 39 height 12
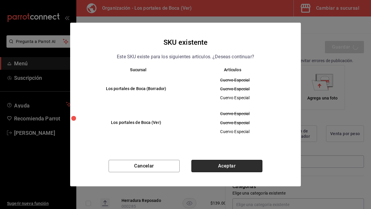
click at [237, 165] on button "Aceptar" at bounding box center [226, 165] width 71 height 12
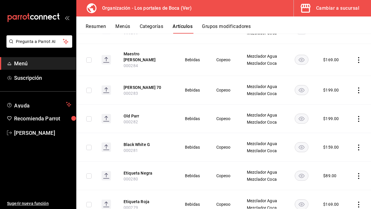
scroll to position [388, 0]
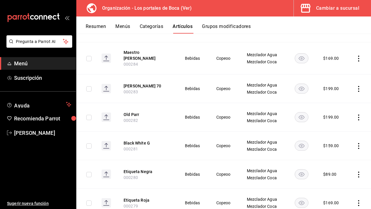
click at [356, 144] on icon "actions" at bounding box center [359, 146] width 6 height 6
click at [338, 157] on span "Editar" at bounding box center [341, 156] width 15 height 6
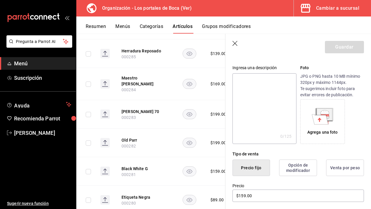
scroll to position [53, 0]
click at [247, 196] on input "$159.00" at bounding box center [299, 195] width 132 height 12
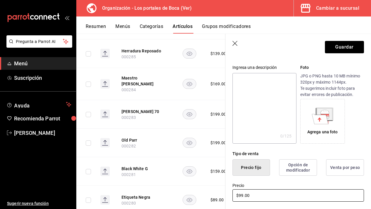
type input "$99.00"
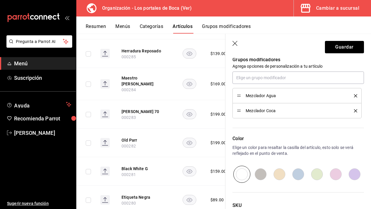
scroll to position [277, 0]
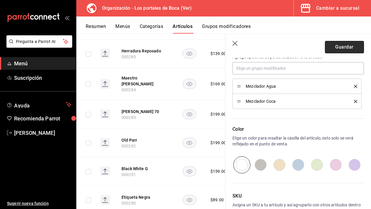
click at [337, 49] on button "Guardar" at bounding box center [344, 47] width 39 height 12
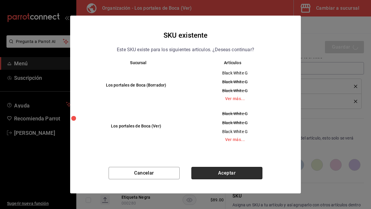
click at [233, 171] on button "Aceptar" at bounding box center [226, 173] width 71 height 12
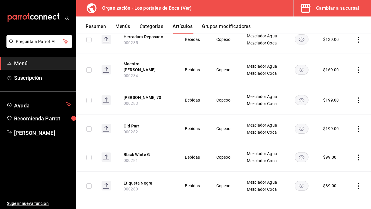
scroll to position [404, 0]
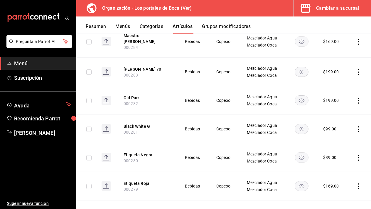
click at [359, 154] on icon "actions" at bounding box center [359, 157] width 6 height 6
click at [344, 168] on span "Editar" at bounding box center [341, 167] width 15 height 6
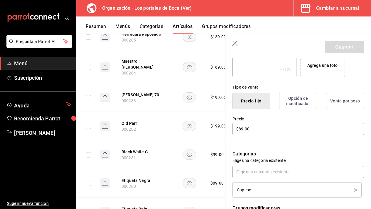
scroll to position [136, 0]
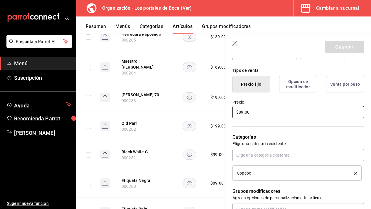
click at [251, 114] on input "$89.00" at bounding box center [299, 112] width 132 height 12
type input "$169.00"
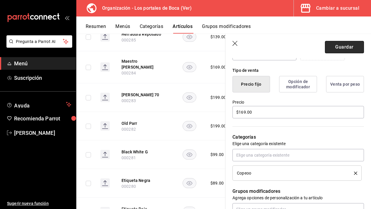
click at [352, 42] on button "Guardar" at bounding box center [344, 47] width 39 height 12
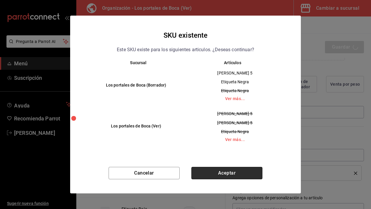
click at [231, 171] on button "Aceptar" at bounding box center [226, 173] width 71 height 12
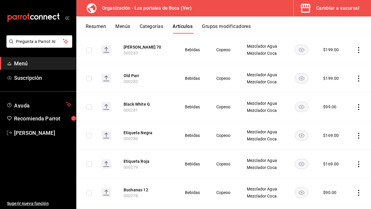
scroll to position [427, 0]
click at [357, 160] on icon "actions" at bounding box center [359, 163] width 6 height 6
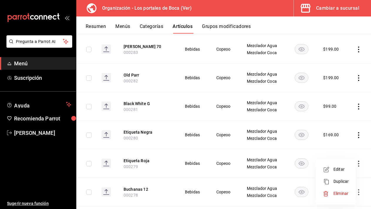
click at [341, 171] on span "Editar" at bounding box center [341, 169] width 15 height 6
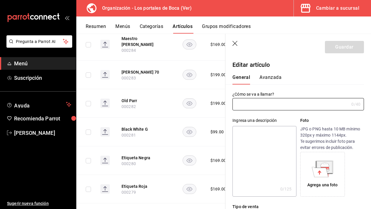
type input "Etiqueta Roja"
type input "$169.00"
type input "000279"
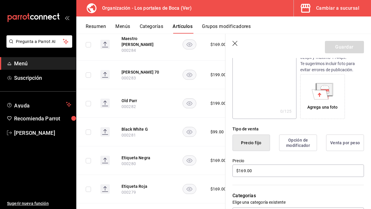
scroll to position [102, 0]
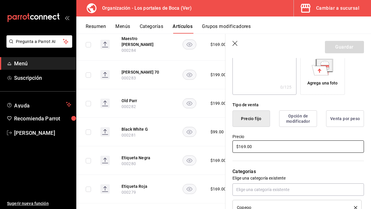
click at [265, 150] on input "$169.00" at bounding box center [299, 146] width 132 height 12
type input "$109.00"
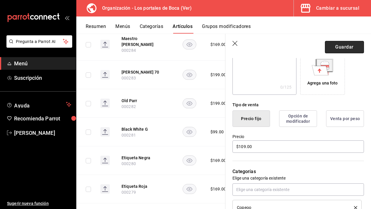
click at [340, 46] on button "Guardar" at bounding box center [344, 47] width 39 height 12
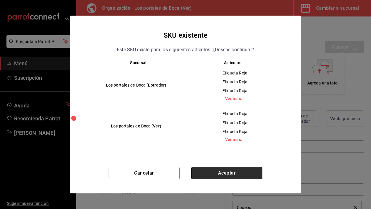
click at [239, 172] on button "Aceptar" at bounding box center [226, 173] width 71 height 12
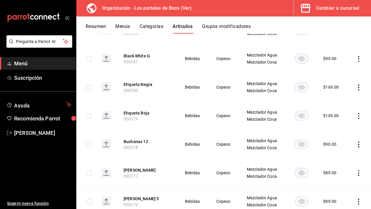
scroll to position [475, 0]
click at [358, 141] on icon "actions" at bounding box center [359, 144] width 6 height 6
click at [334, 156] on span "Editar" at bounding box center [341, 154] width 15 height 6
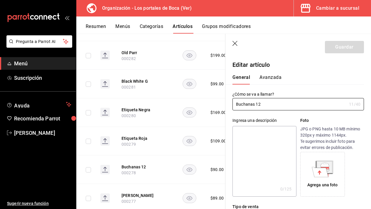
scroll to position [51, 0]
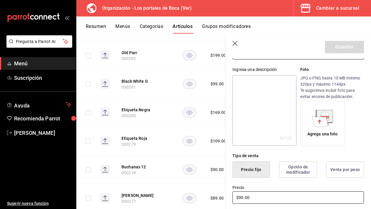
click at [260, 196] on input "$90.00" at bounding box center [299, 197] width 132 height 12
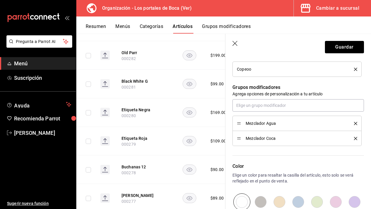
scroll to position [256, 0]
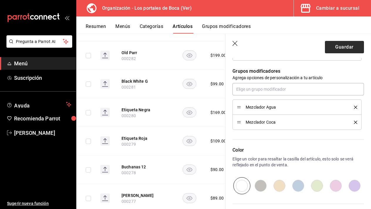
type input "$169.00"
click at [342, 48] on button "Guardar" at bounding box center [344, 47] width 39 height 12
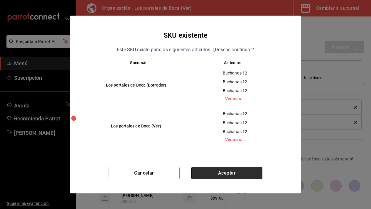
click at [226, 174] on button "Aceptar" at bounding box center [226, 173] width 71 height 12
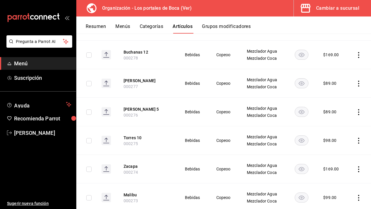
scroll to position [567, 0]
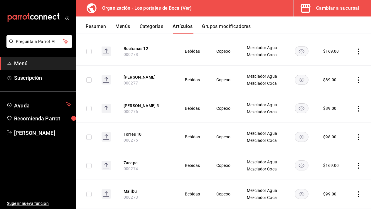
click at [359, 77] on icon "actions" at bounding box center [359, 80] width 6 height 6
click at [344, 90] on span "Editar" at bounding box center [341, 90] width 15 height 6
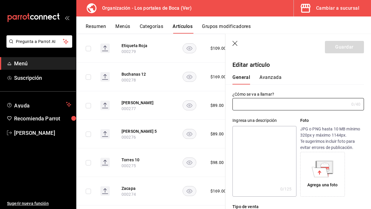
type input "[PERSON_NAME]"
type input "$89.00"
type input "000277"
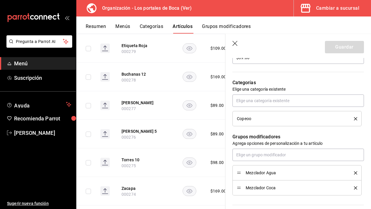
scroll to position [172, 0]
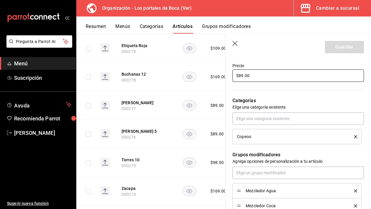
click at [254, 71] on input "$89.00" at bounding box center [299, 75] width 132 height 12
type input "$99.00"
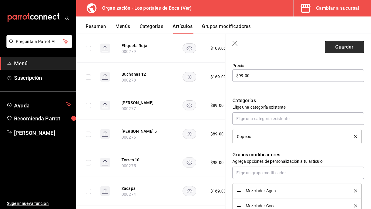
click at [337, 43] on button "Guardar" at bounding box center [344, 47] width 39 height 12
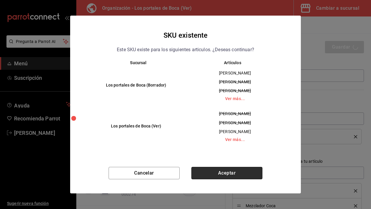
click at [223, 168] on button "Aceptar" at bounding box center [226, 173] width 71 height 12
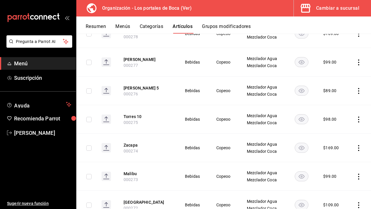
scroll to position [586, 0]
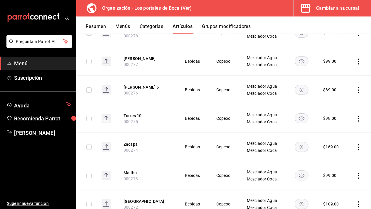
click at [359, 116] on icon "actions" at bounding box center [359, 118] width 6 height 6
click at [343, 130] on span "Editar" at bounding box center [341, 128] width 15 height 6
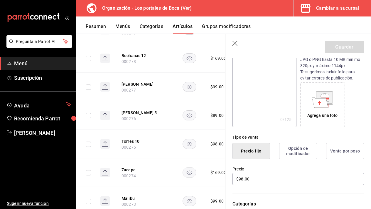
scroll to position [72, 0]
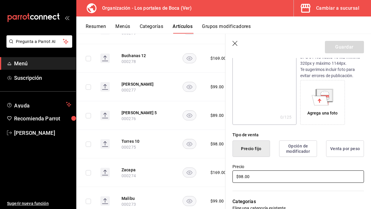
click at [269, 177] on input "$98.00" at bounding box center [299, 176] width 132 height 12
type input "$119.00"
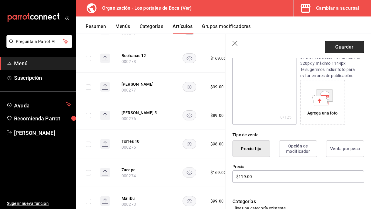
click at [349, 44] on button "Guardar" at bounding box center [344, 47] width 39 height 12
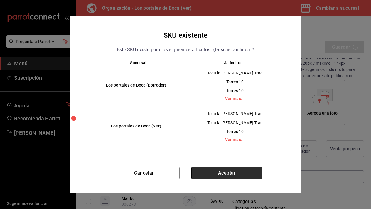
click at [240, 169] on button "Aceptar" at bounding box center [226, 173] width 71 height 12
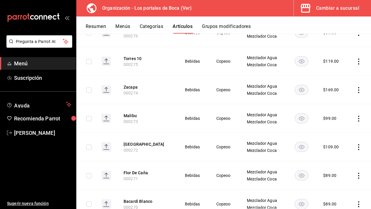
scroll to position [643, 0]
click at [356, 115] on icon "actions" at bounding box center [359, 118] width 6 height 6
click at [333, 129] on div at bounding box center [328, 128] width 11 height 7
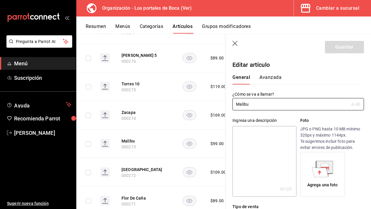
type input "$99.00"
click at [234, 45] on icon "button" at bounding box center [235, 43] width 5 height 5
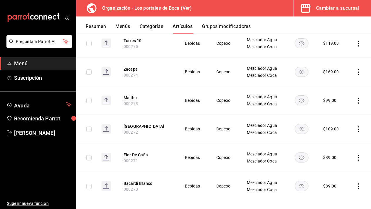
click at [358, 126] on icon "actions" at bounding box center [359, 129] width 6 height 6
click at [344, 139] on span "Editar" at bounding box center [341, 139] width 15 height 6
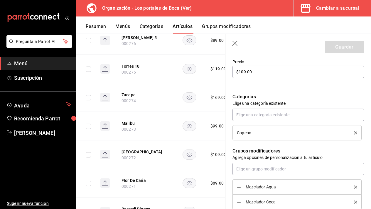
scroll to position [161, 0]
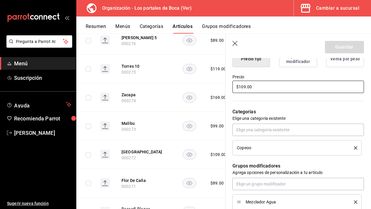
click at [244, 90] on input "$109.00" at bounding box center [299, 86] width 132 height 12
click at [244, 88] on input "$109.00" at bounding box center [299, 86] width 132 height 12
type input "$119.00"
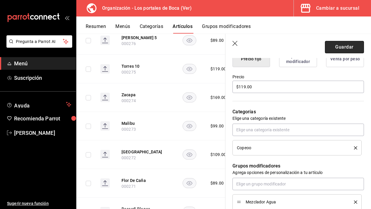
click at [334, 45] on button "Guardar" at bounding box center [344, 47] width 39 height 12
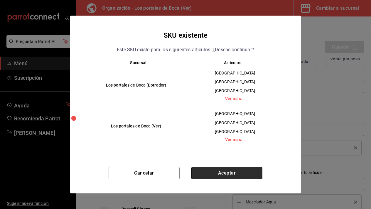
click at [240, 171] on button "Aceptar" at bounding box center [226, 173] width 71 height 12
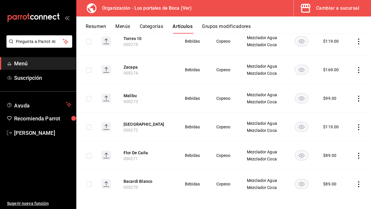
click at [360, 152] on icon "actions" at bounding box center [359, 155] width 6 height 6
click at [342, 165] on span "Editar" at bounding box center [341, 165] width 15 height 6
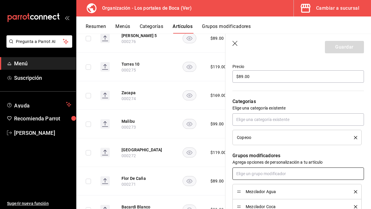
scroll to position [170, 0]
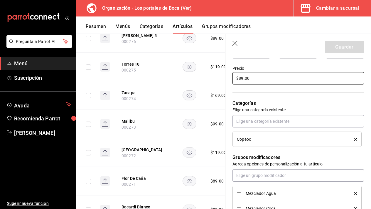
click at [265, 80] on input "$89.00" at bounding box center [299, 78] width 132 height 12
type input "$109.00"
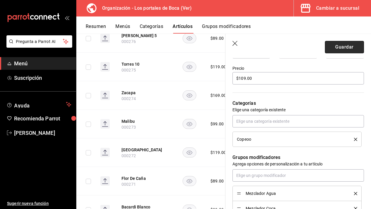
click at [346, 44] on button "Guardar" at bounding box center [344, 47] width 39 height 12
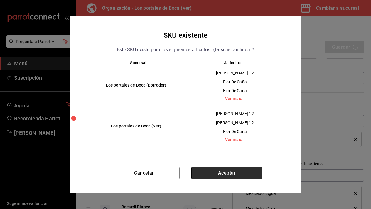
click at [223, 170] on button "Aceptar" at bounding box center [226, 173] width 71 height 12
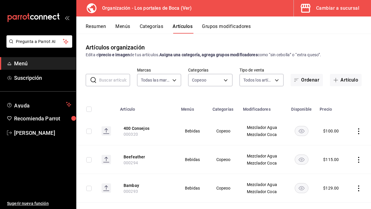
click at [161, 28] on button "Categorías" at bounding box center [152, 28] width 24 height 10
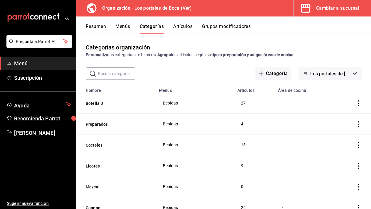
scroll to position [12, 0]
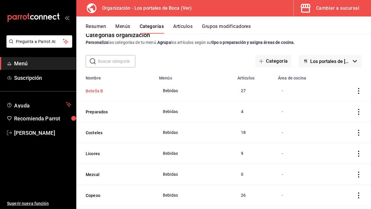
click at [102, 93] on button "Botella B" at bounding box center [115, 91] width 59 height 6
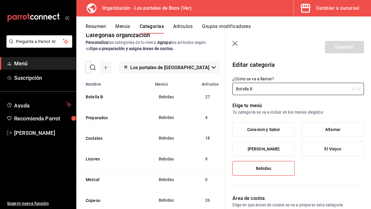
click at [233, 46] on icon "button" at bounding box center [236, 44] width 6 height 6
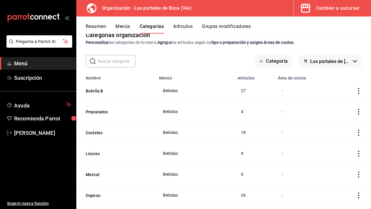
click at [186, 26] on button "Artículos" at bounding box center [182, 28] width 19 height 10
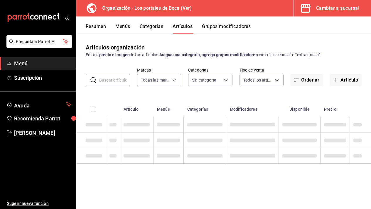
type input "b5ad986e-3551-40cf-bef2-a4391ef287b1"
type input "3cb1c7d1-b678-45f1-8822-fafdb096e822,8b9dcd1e-86ce-40be-9bc7-b5ff9750edb9,ba916…"
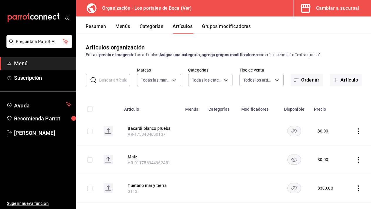
click at [156, 27] on button "Categorías" at bounding box center [152, 28] width 24 height 10
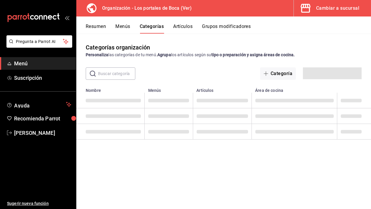
click at [156, 25] on button "Categorías" at bounding box center [152, 28] width 24 height 10
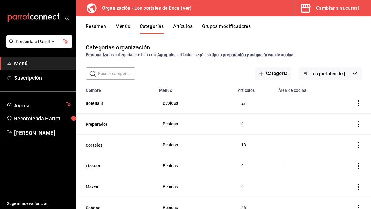
click at [119, 28] on button "Menús" at bounding box center [122, 28] width 15 height 10
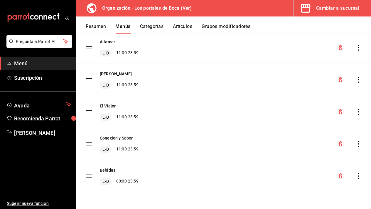
click at [361, 176] on icon "actions" at bounding box center [359, 176] width 6 height 6
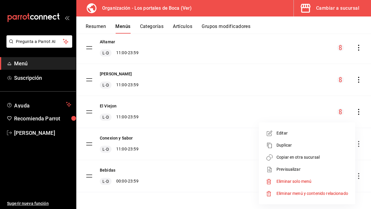
click at [330, 156] on span "Copiar en otra sucursal" at bounding box center [313, 157] width 72 height 6
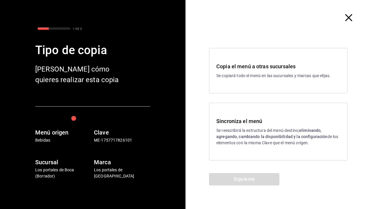
click at [347, 18] on icon "button" at bounding box center [348, 17] width 7 height 7
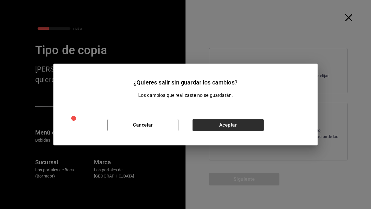
click at [224, 129] on button "Aceptar" at bounding box center [228, 125] width 71 height 12
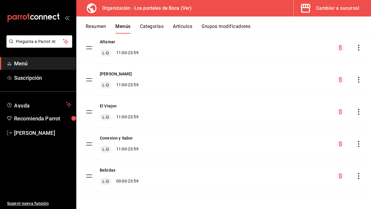
scroll to position [53, 0]
click at [359, 173] on icon "actions" at bounding box center [358, 176] width 1 height 6
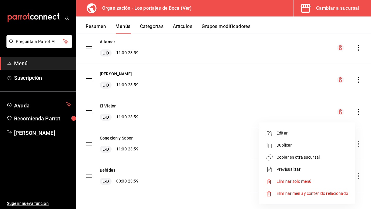
click at [312, 157] on span "Copiar en otra sucursal" at bounding box center [313, 157] width 72 height 6
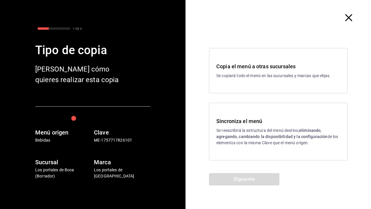
click at [252, 124] on h3 "Sincroniza el menú" at bounding box center [278, 121] width 124 height 8
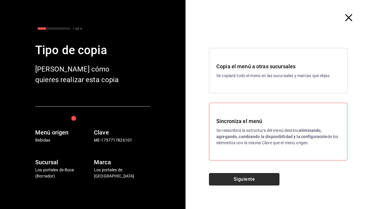
click at [250, 178] on button "Siguiente" at bounding box center [244, 179] width 70 height 12
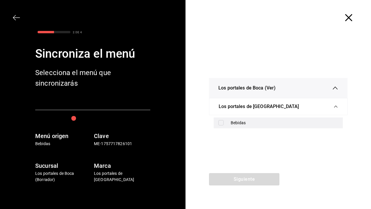
click at [246, 124] on div "Bebidas" at bounding box center [284, 123] width 107 height 6
checkbox input "true"
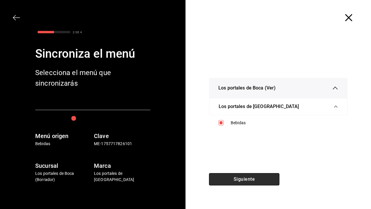
click at [246, 183] on button "Siguiente" at bounding box center [244, 179] width 70 height 12
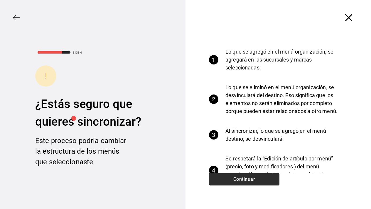
click at [244, 182] on button "Continuar" at bounding box center [244, 179] width 70 height 12
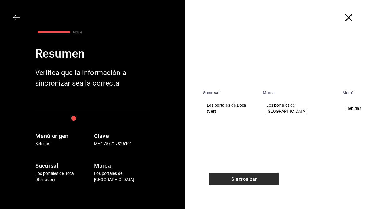
click at [244, 182] on button "Sincronizar" at bounding box center [244, 179] width 70 height 12
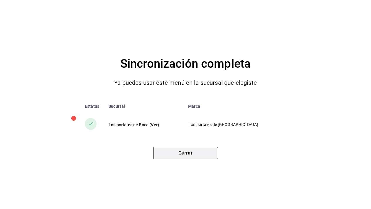
click at [206, 151] on button "Cerrar" at bounding box center [185, 153] width 65 height 12
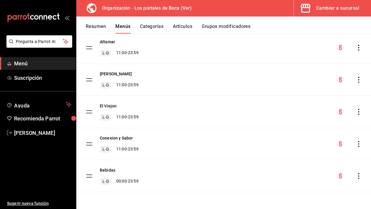
click at [328, 9] on div "Cambiar a sucursal" at bounding box center [337, 8] width 43 height 8
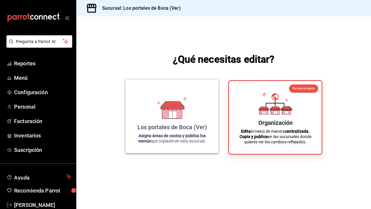
click at [186, 124] on div "Los portales de Boca (Ver)" at bounding box center [172, 126] width 70 height 7
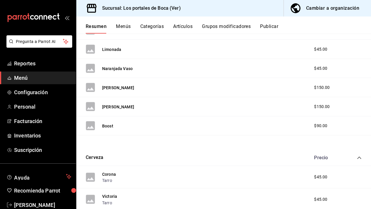
scroll to position [251, 0]
click at [161, 154] on div "Cerveza Precio" at bounding box center [223, 157] width 295 height 16
click at [158, 158] on div "Cerveza Precio" at bounding box center [223, 157] width 295 height 16
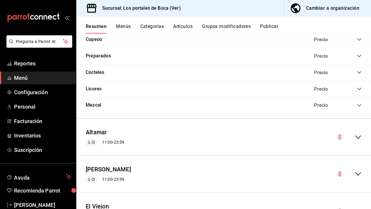
scroll to position [574, 0]
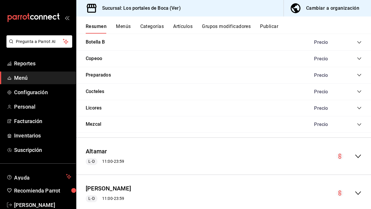
click at [361, 60] on div "Precio" at bounding box center [334, 59] width 53 height 6
click at [359, 56] on icon "collapse-category-row" at bounding box center [359, 58] width 5 height 5
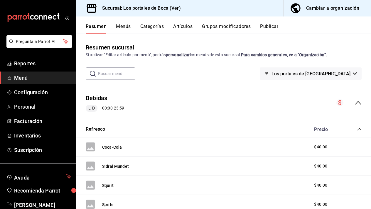
scroll to position [0, 0]
